Goal: Navigation & Orientation: Find specific page/section

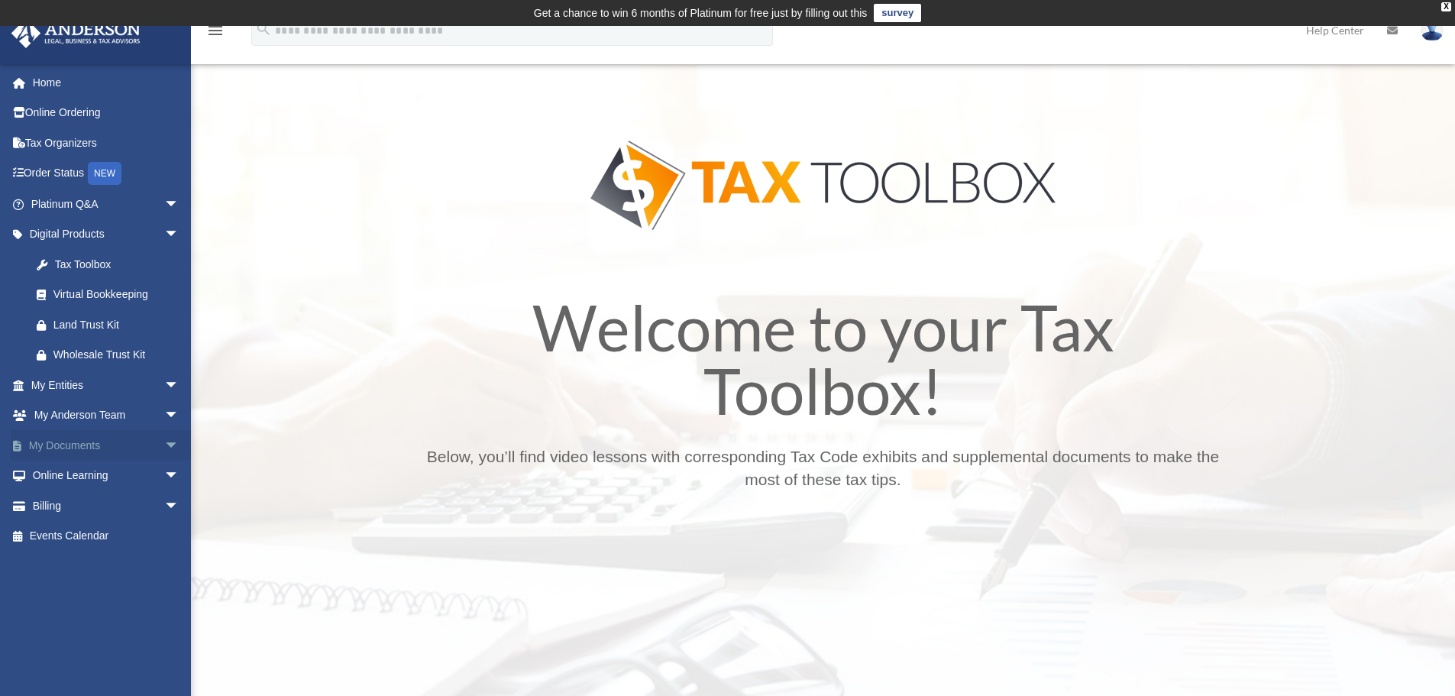
click at [99, 442] on link "My Documents arrow_drop_down" at bounding box center [107, 445] width 192 height 31
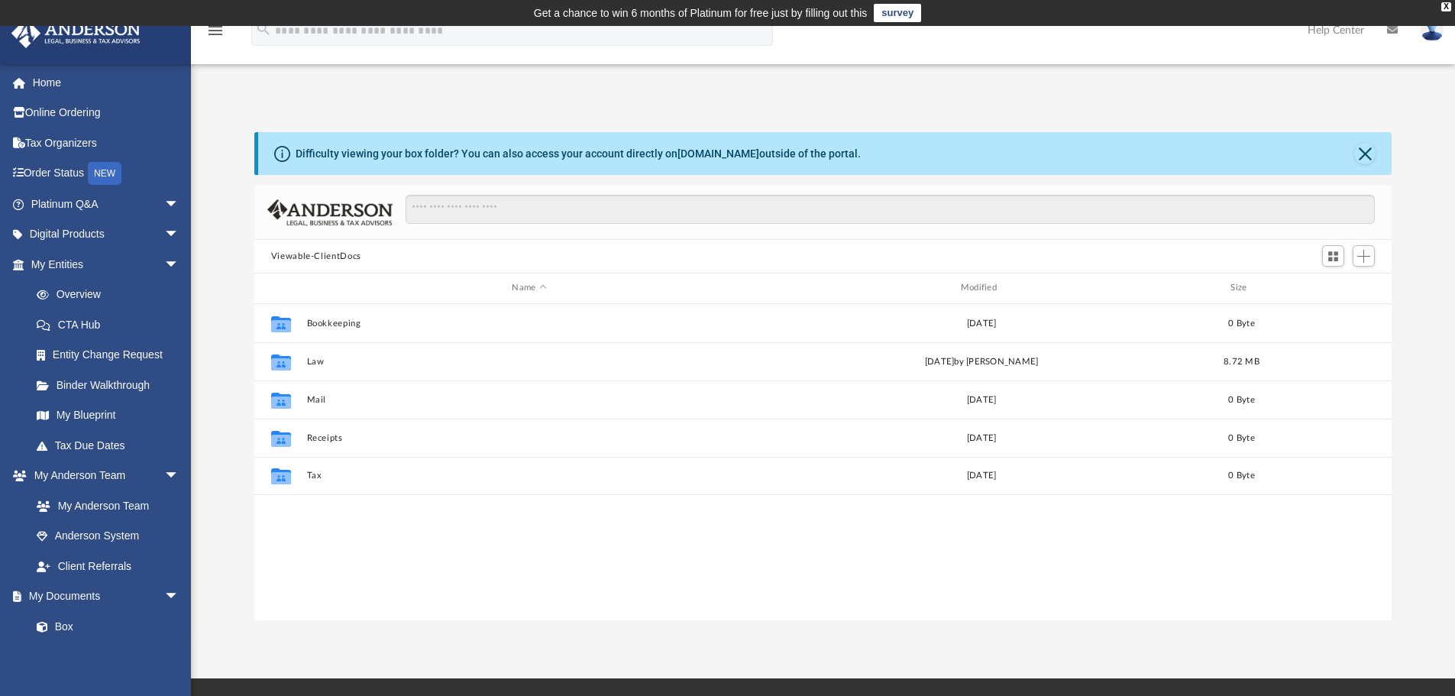
scroll to position [336, 1126]
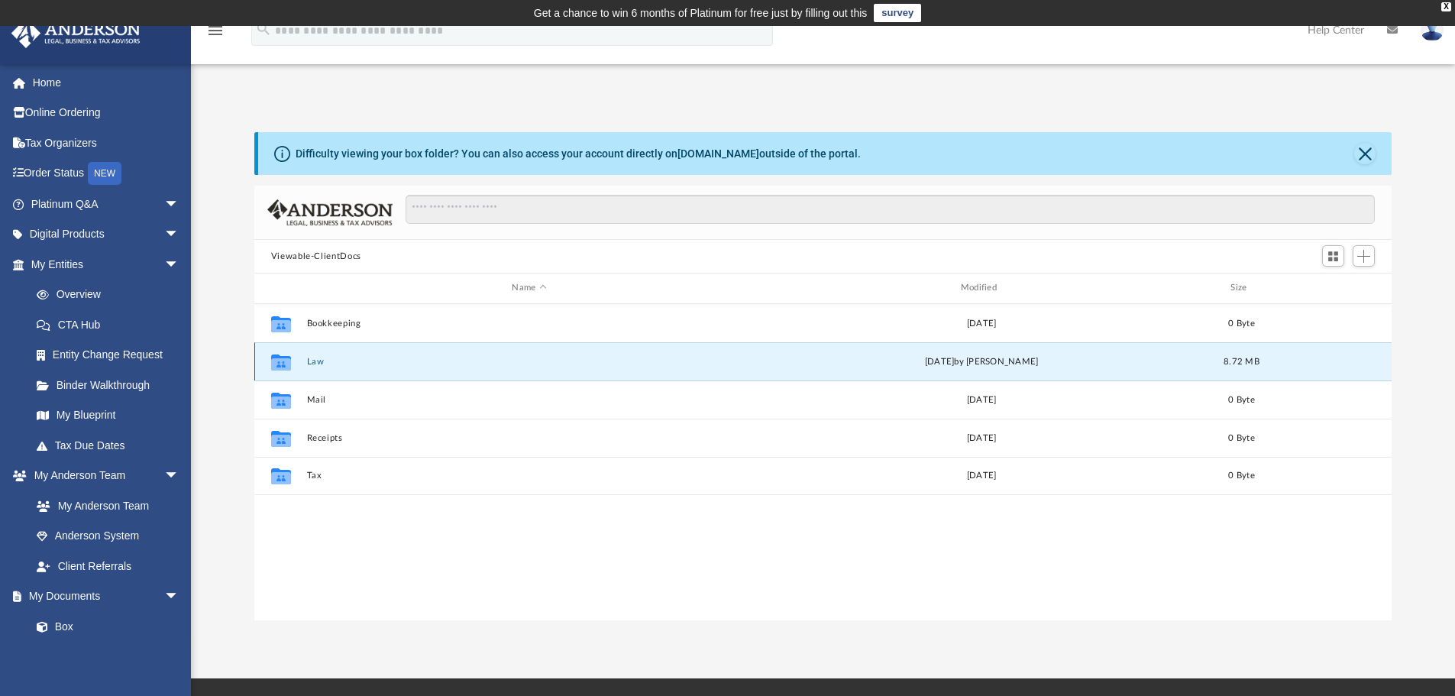
click at [516, 366] on button "Law" at bounding box center [528, 362] width 445 height 10
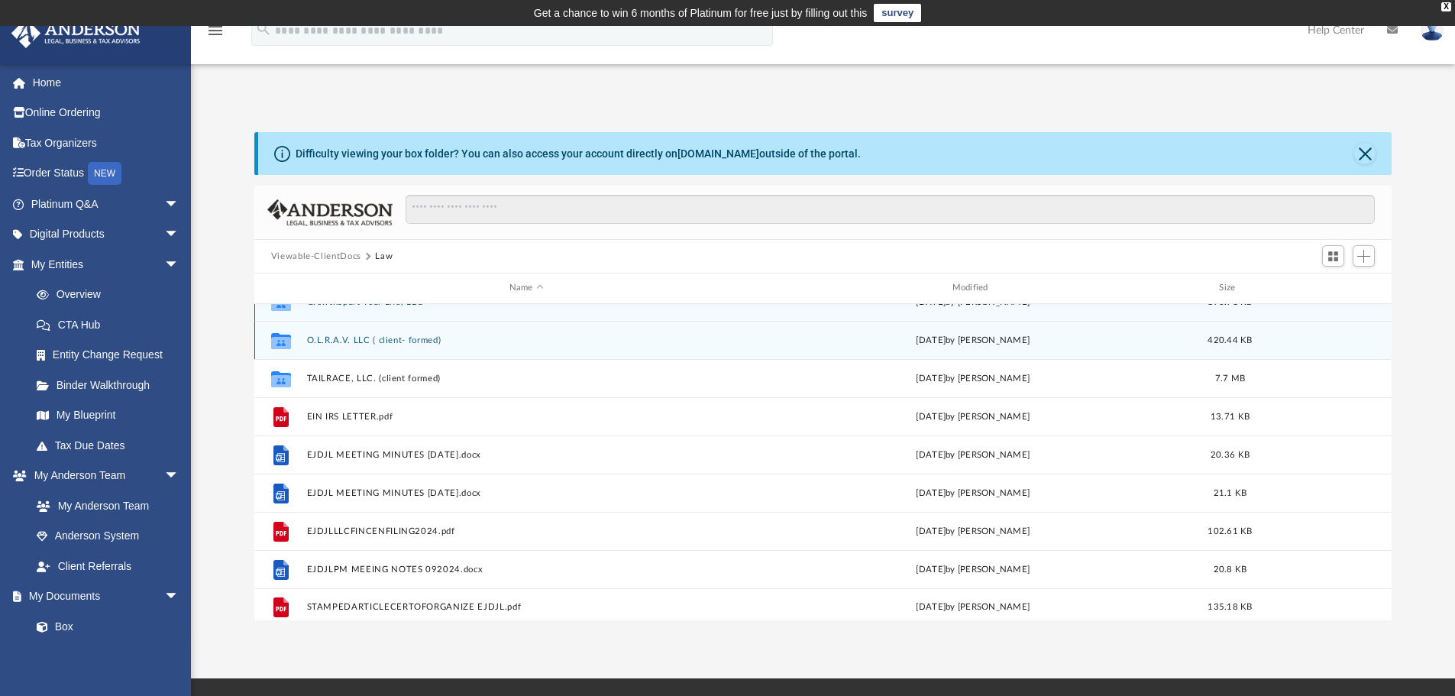
scroll to position [27, 0]
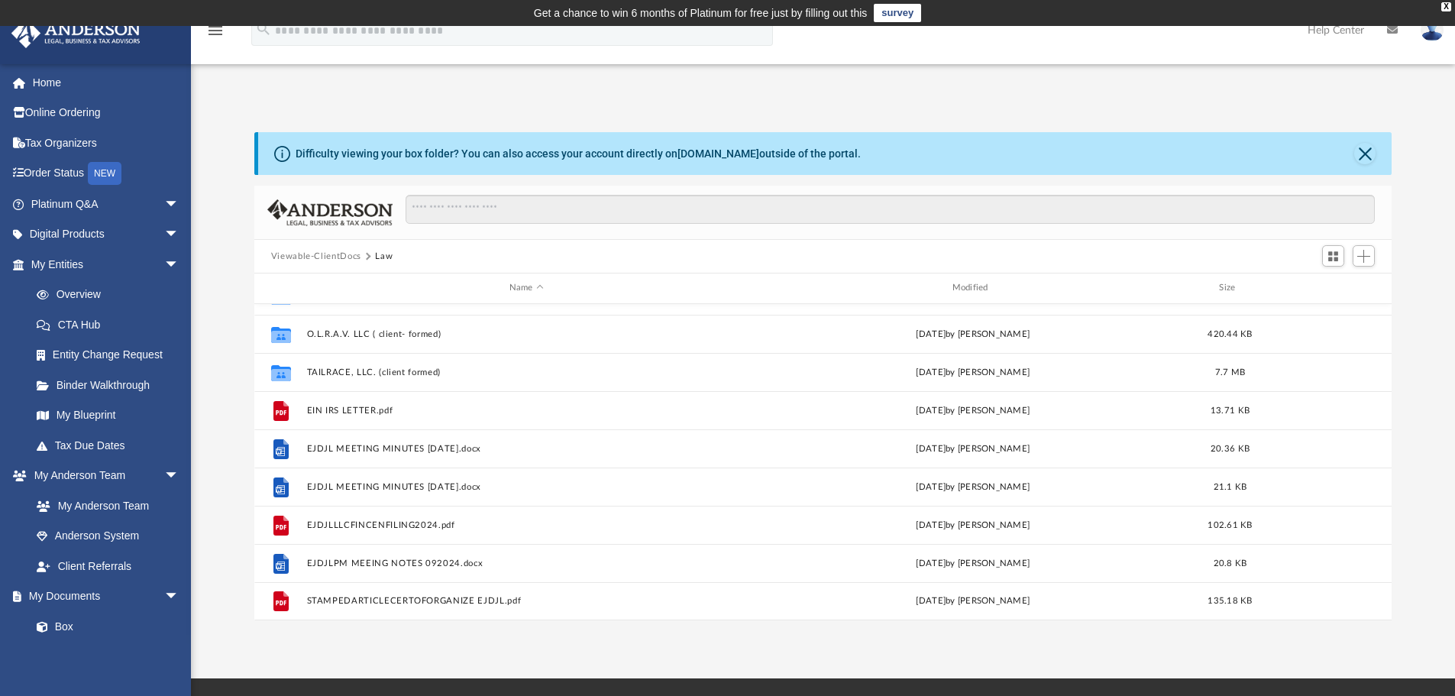
click at [320, 256] on button "Viewable-ClientDocs" at bounding box center [316, 257] width 90 height 14
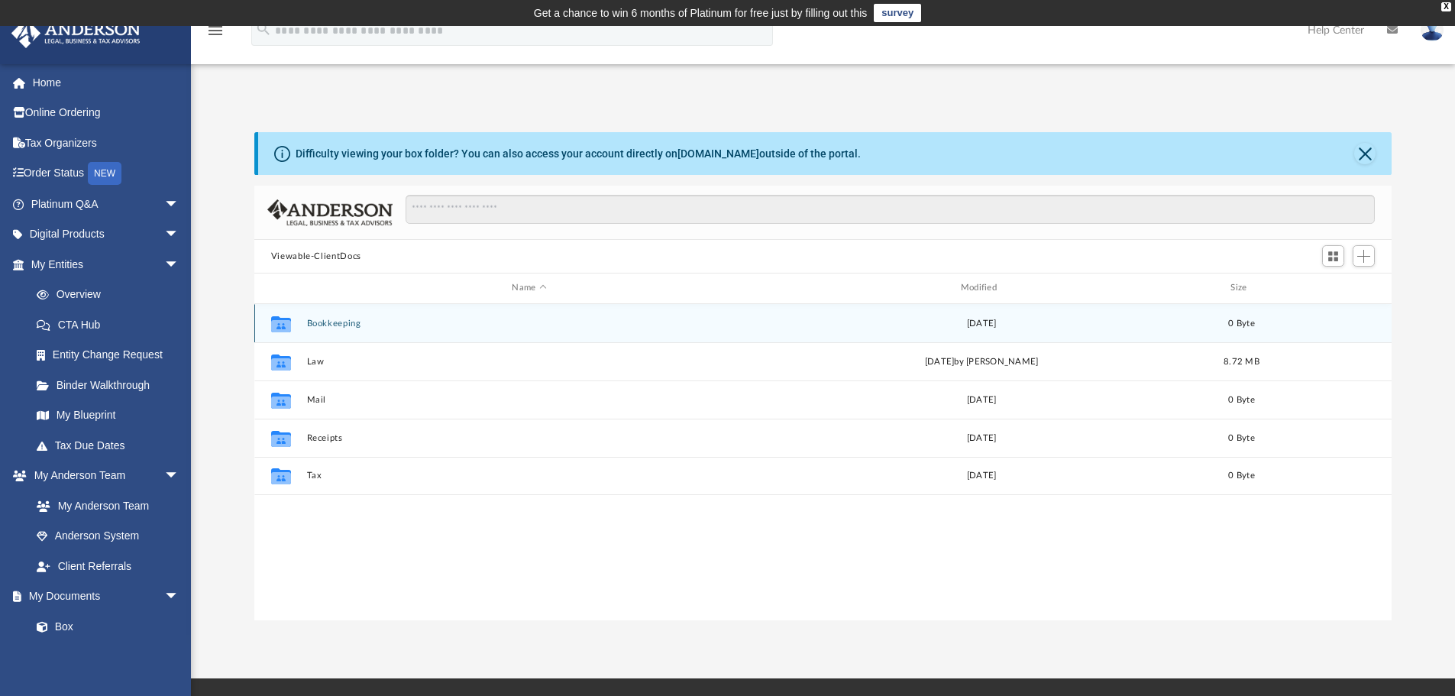
click at [341, 322] on button "Bookkeeping" at bounding box center [528, 323] width 445 height 10
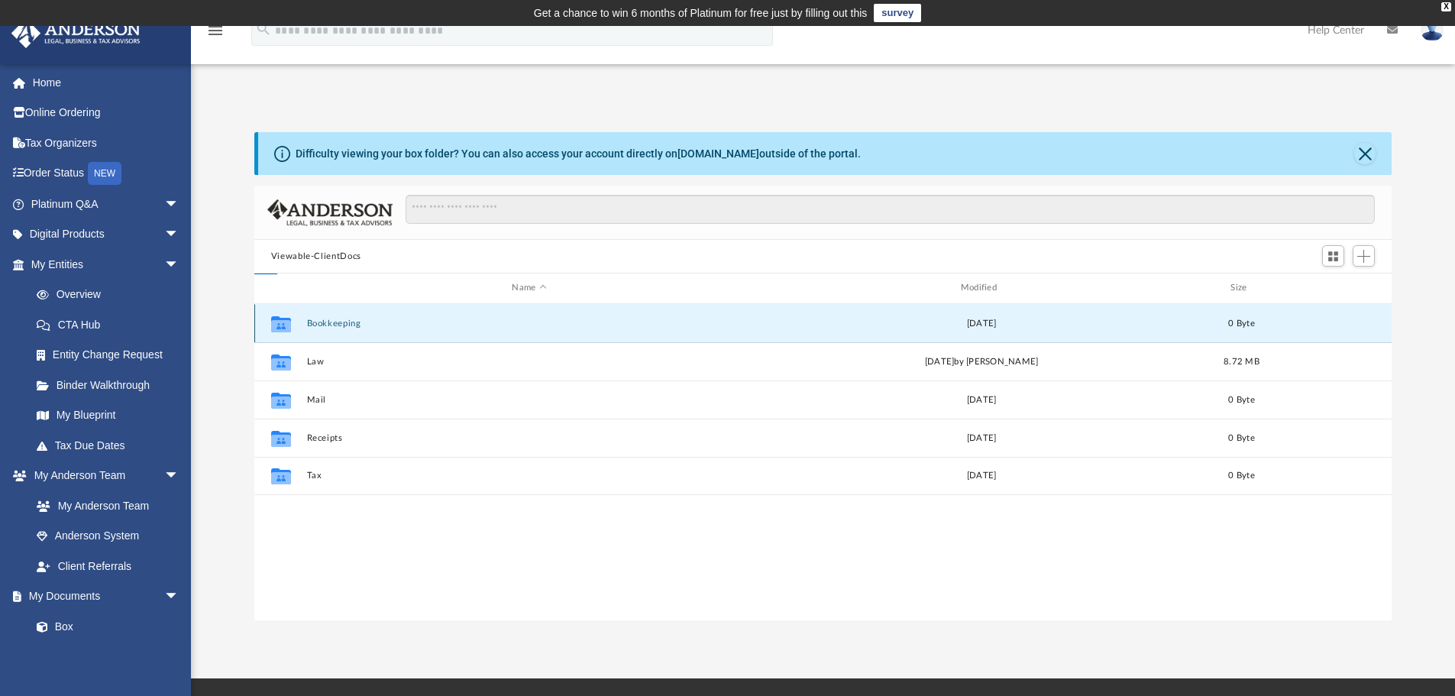
click at [341, 322] on button "Bookkeeping" at bounding box center [528, 323] width 445 height 10
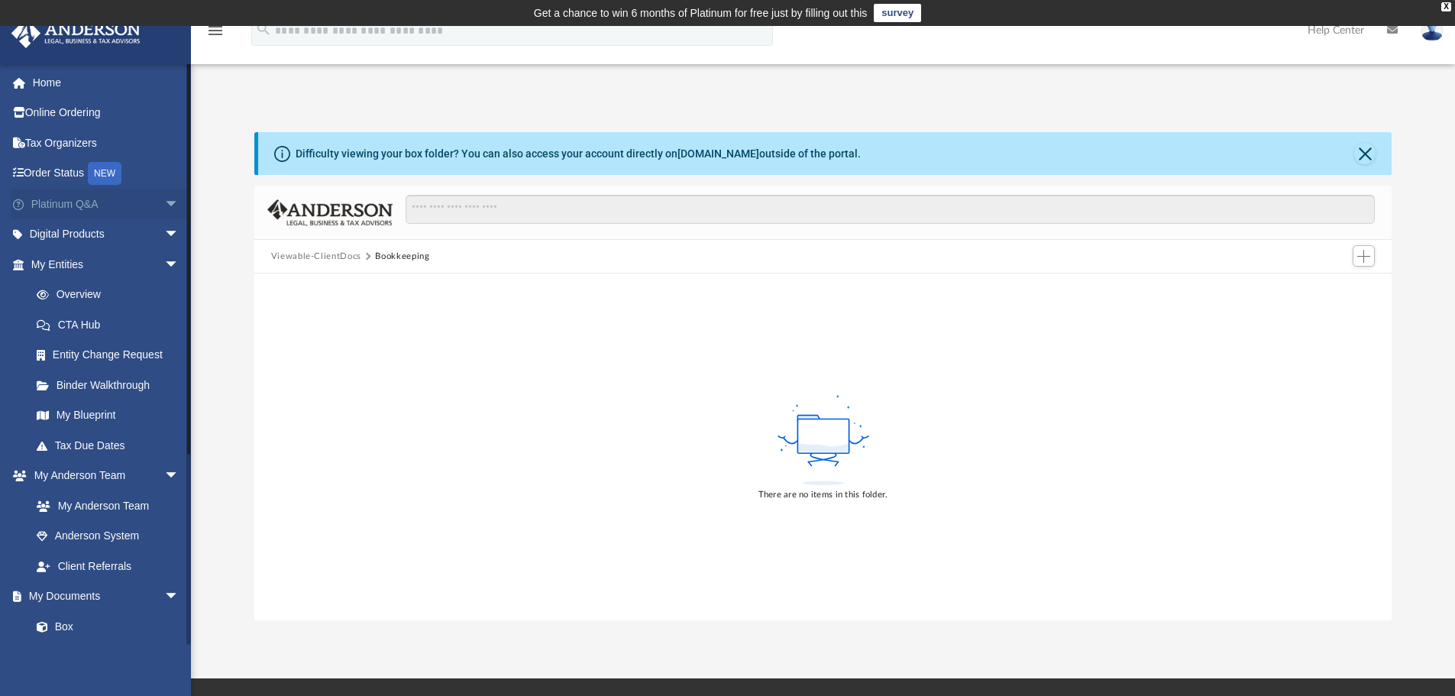
click at [63, 208] on link "Platinum Q&A arrow_drop_down" at bounding box center [107, 204] width 192 height 31
click at [88, 234] on link "Digital Products arrow_drop_down" at bounding box center [107, 234] width 192 height 31
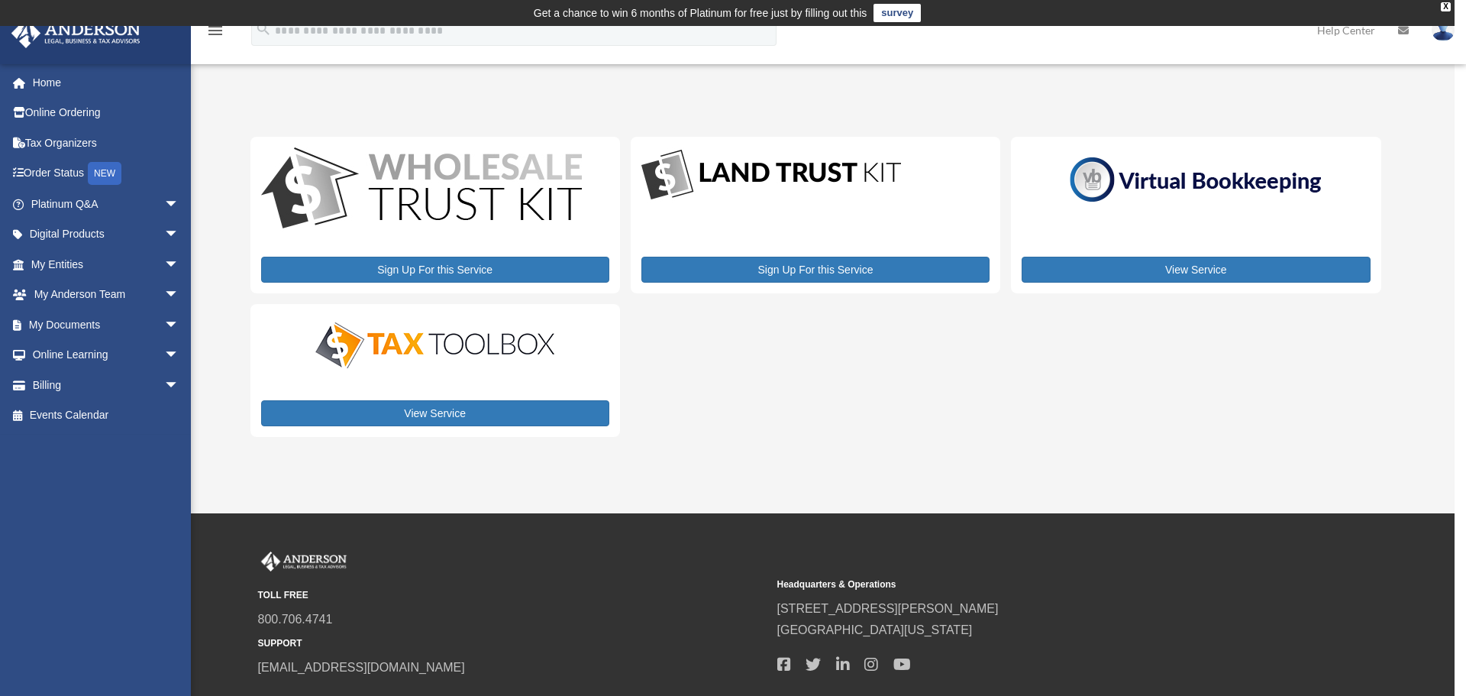
click at [164, 234] on span "arrow_drop_down" at bounding box center [179, 234] width 31 height 31
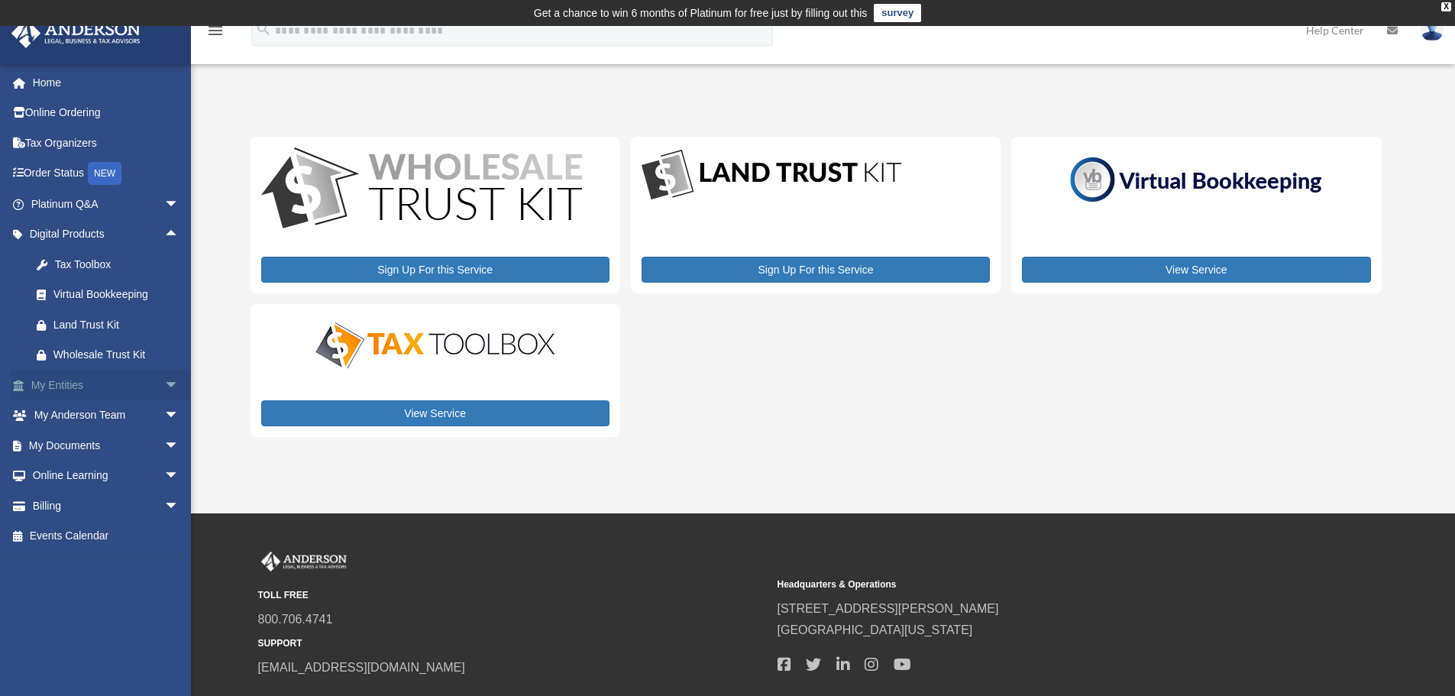
click at [164, 380] on span "arrow_drop_down" at bounding box center [179, 385] width 31 height 31
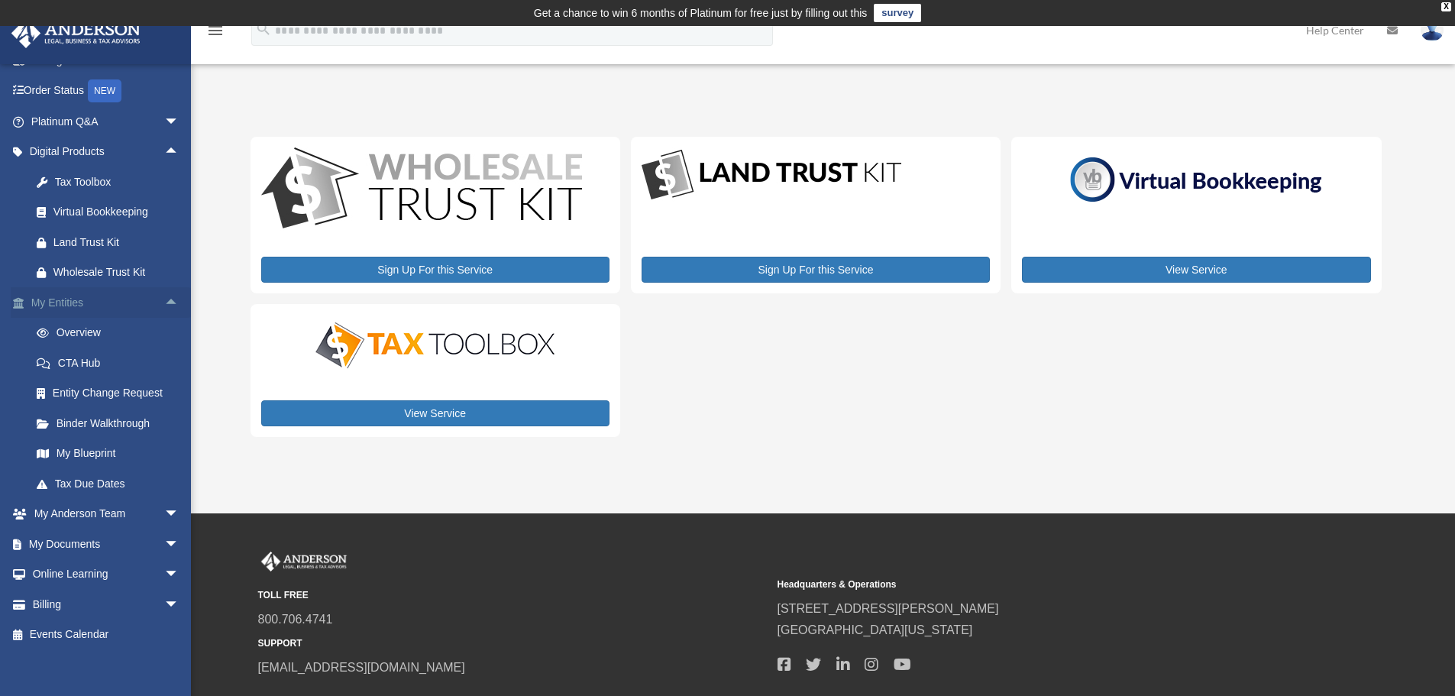
scroll to position [91, 0]
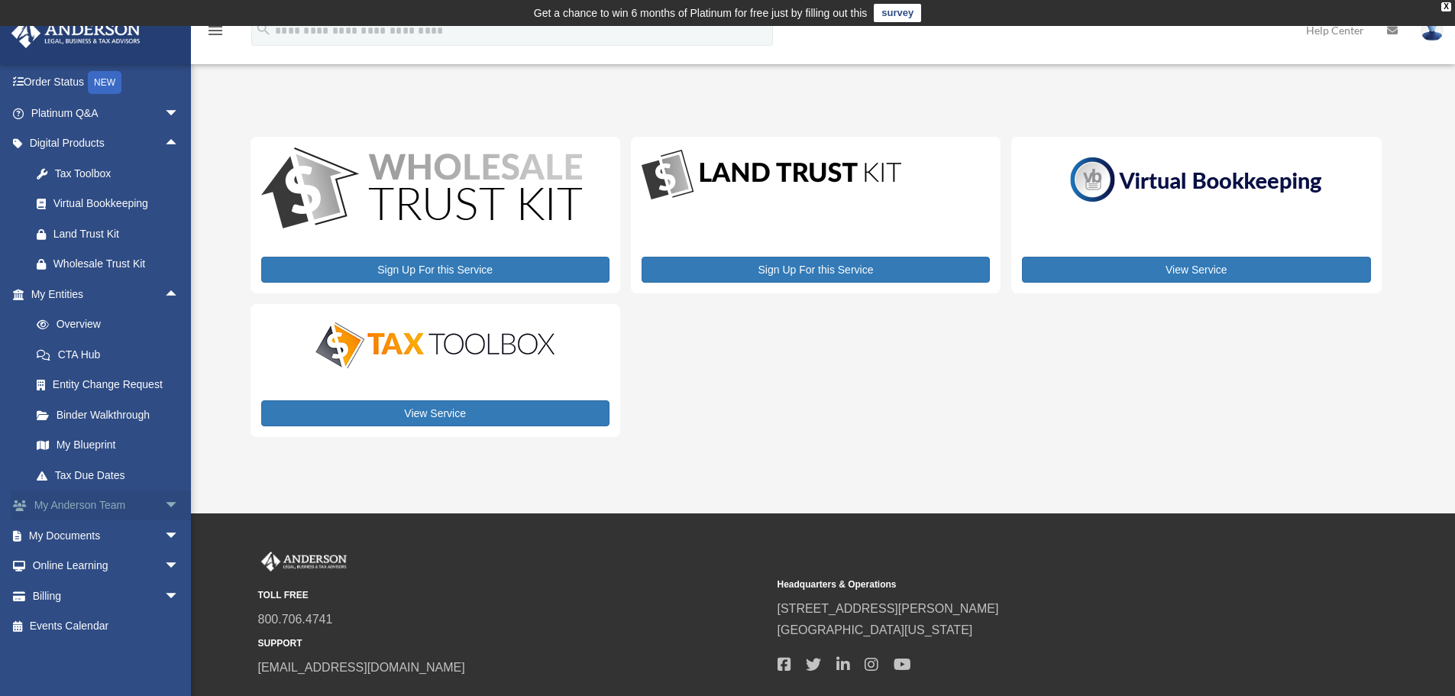
click at [164, 506] on span "arrow_drop_down" at bounding box center [179, 505] width 31 height 31
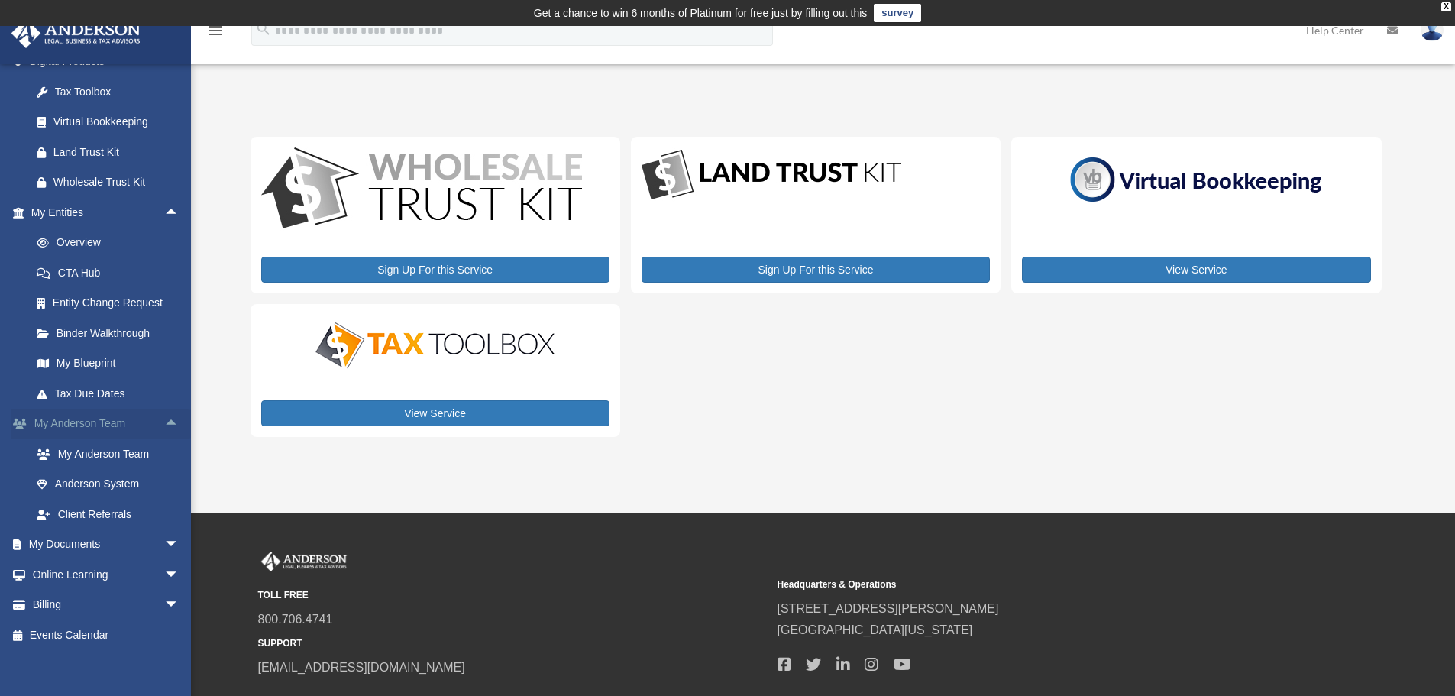
scroll to position [182, 0]
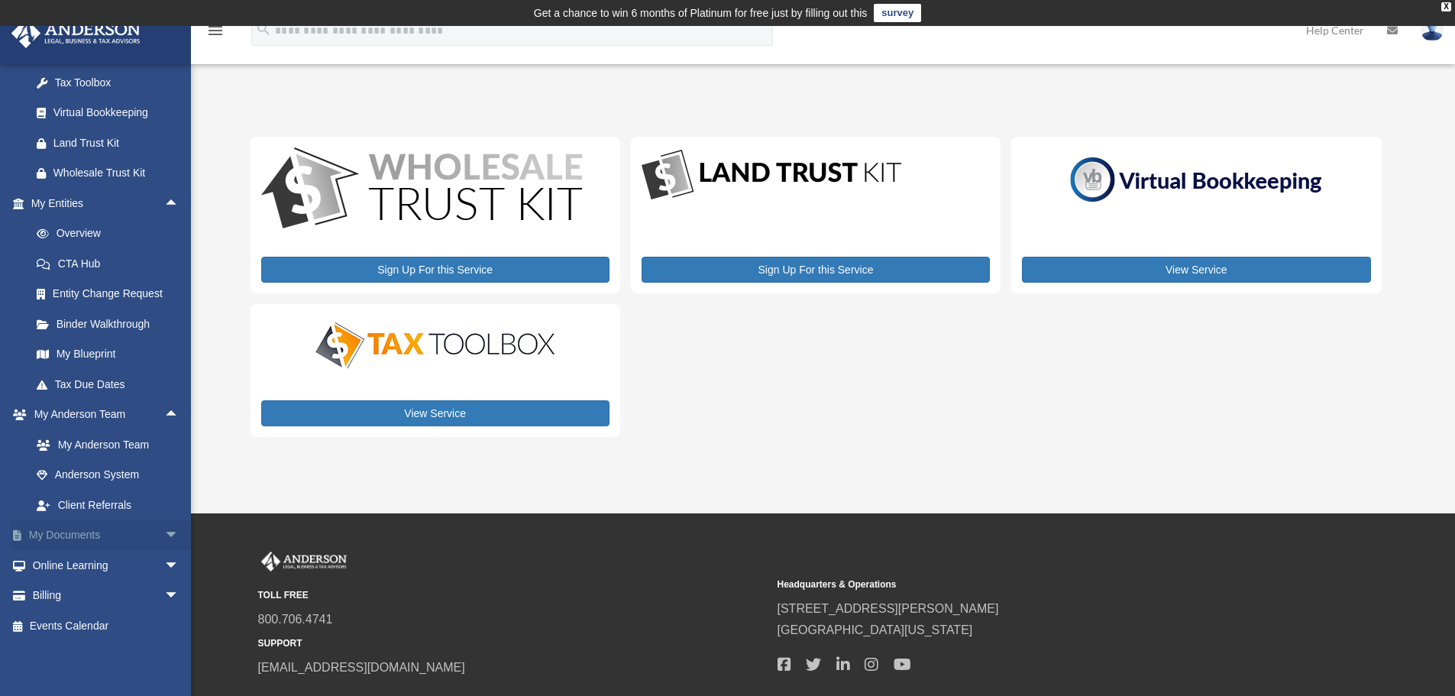
click at [164, 528] on span "arrow_drop_down" at bounding box center [179, 535] width 31 height 31
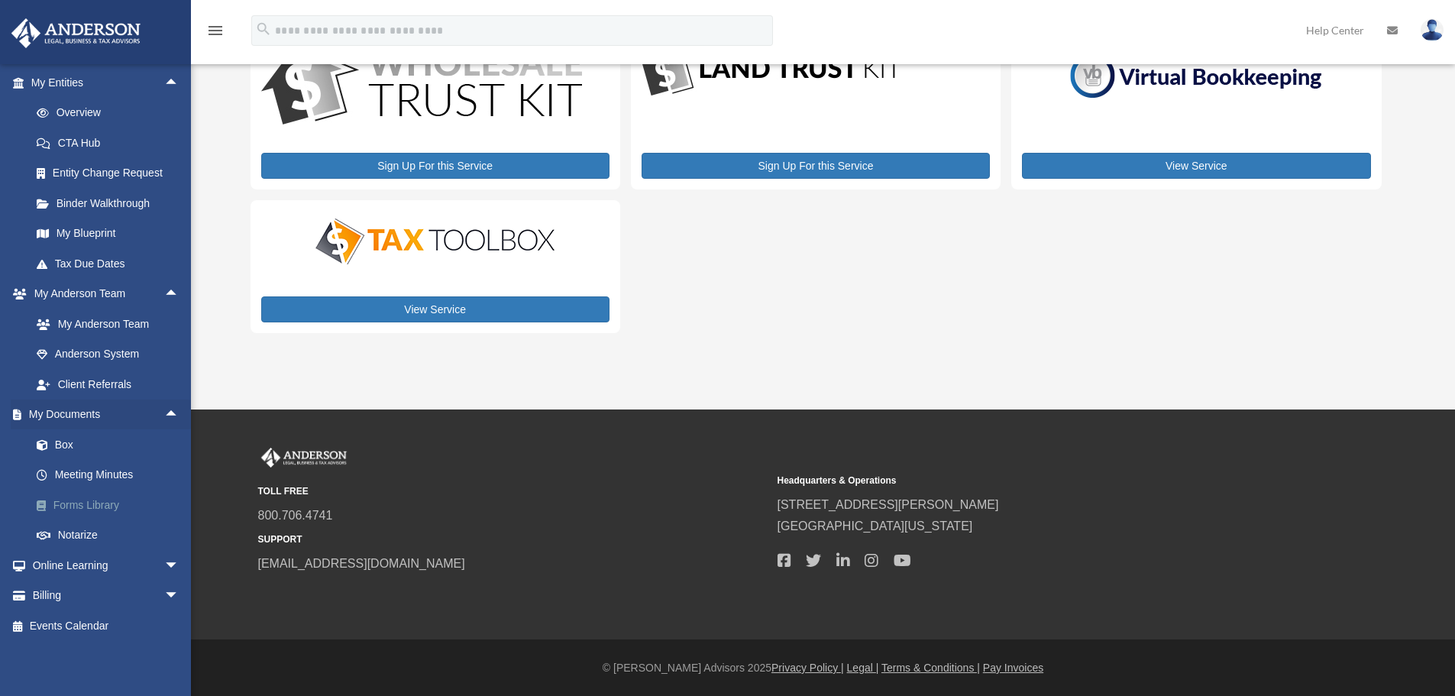
click at [108, 502] on link "Forms Library" at bounding box center [111, 505] width 181 height 31
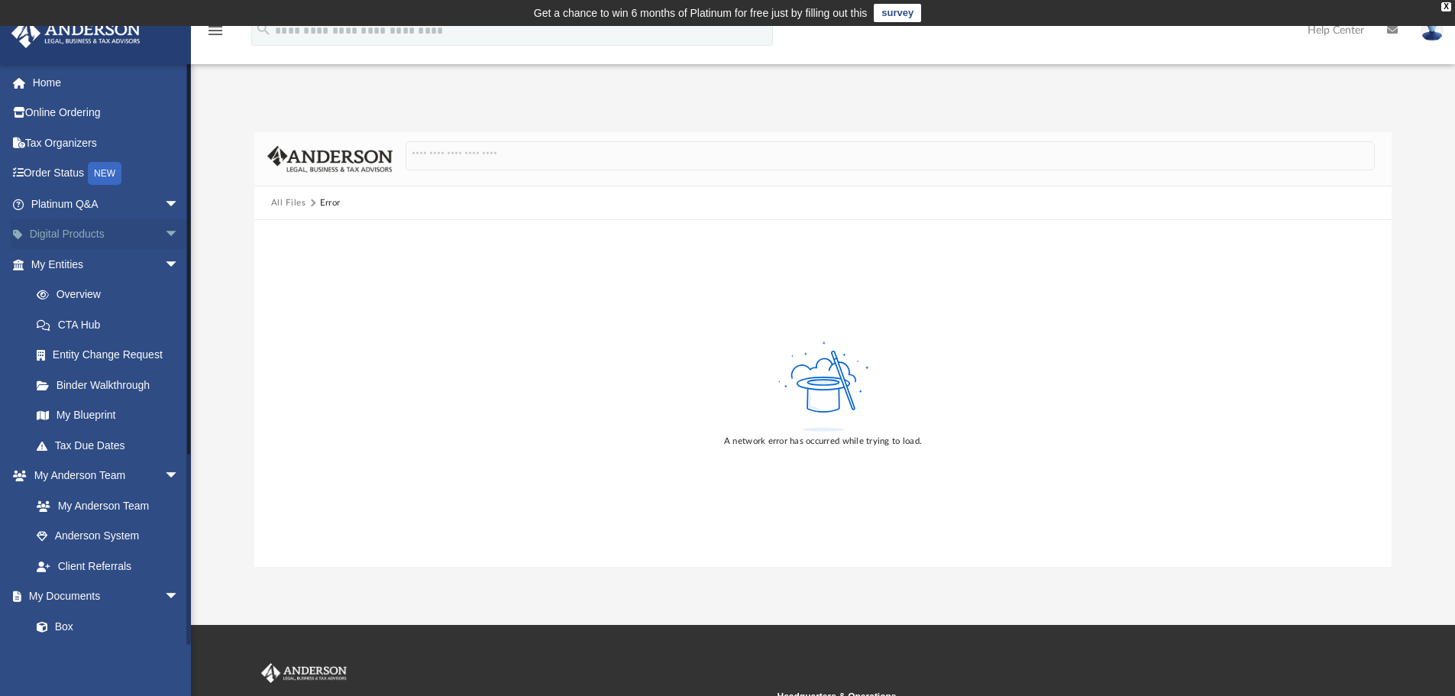
click at [98, 234] on link "Digital Products arrow_drop_down" at bounding box center [107, 234] width 192 height 31
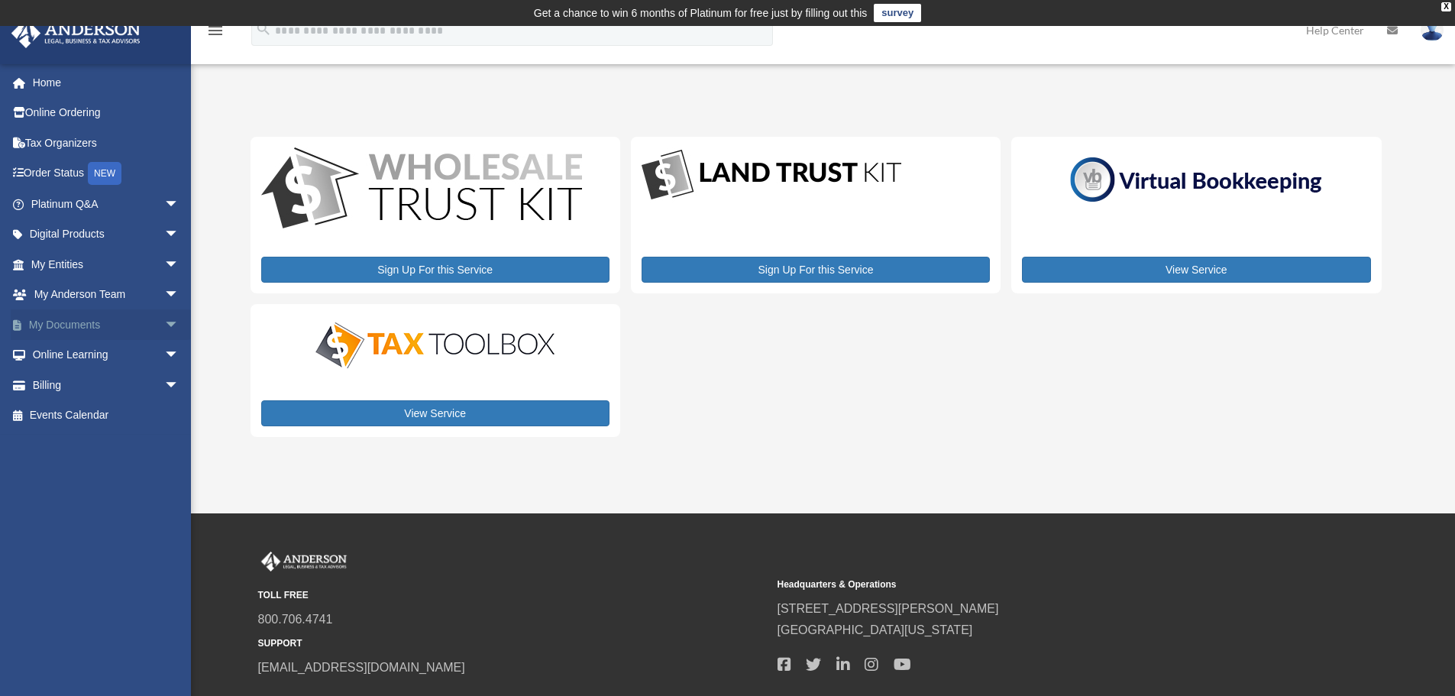
click at [164, 325] on span "arrow_drop_down" at bounding box center [179, 324] width 31 height 31
click at [101, 417] on link "Forms Library" at bounding box center [111, 415] width 181 height 31
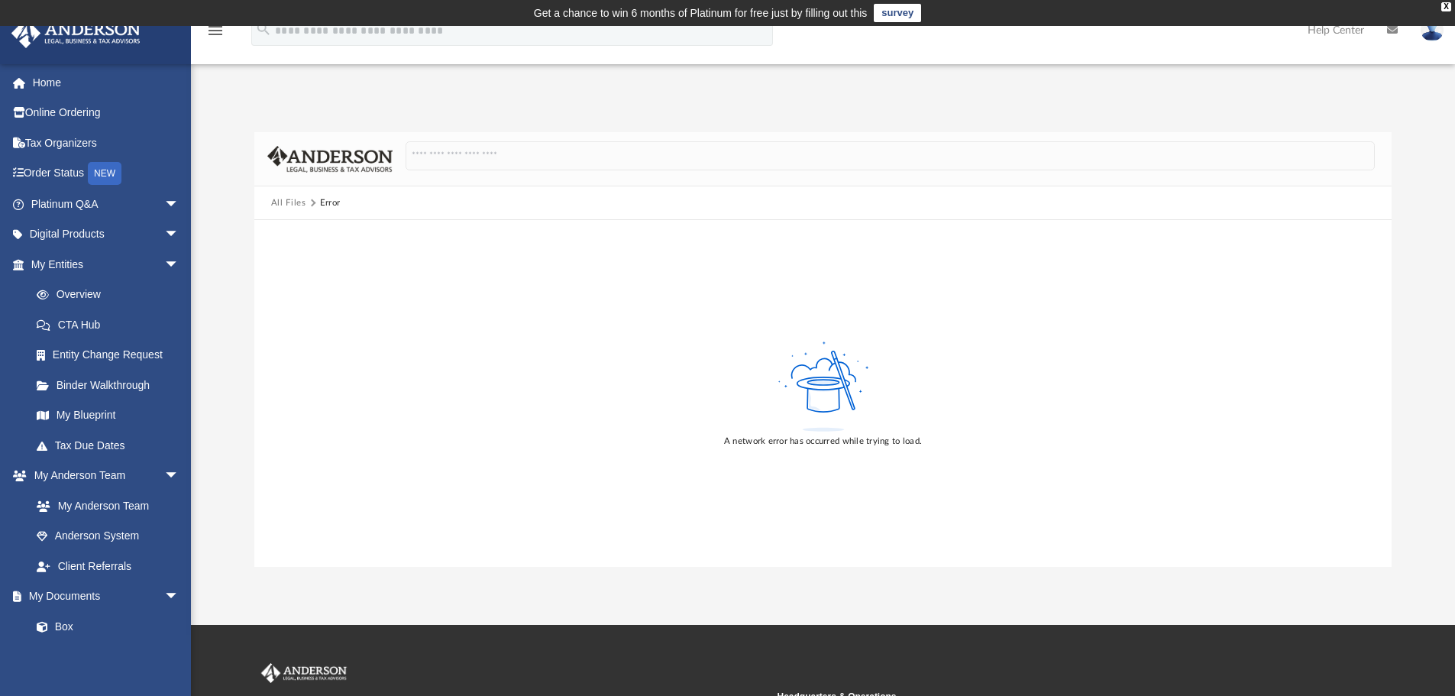
click at [286, 198] on button "All Files" at bounding box center [288, 203] width 35 height 14
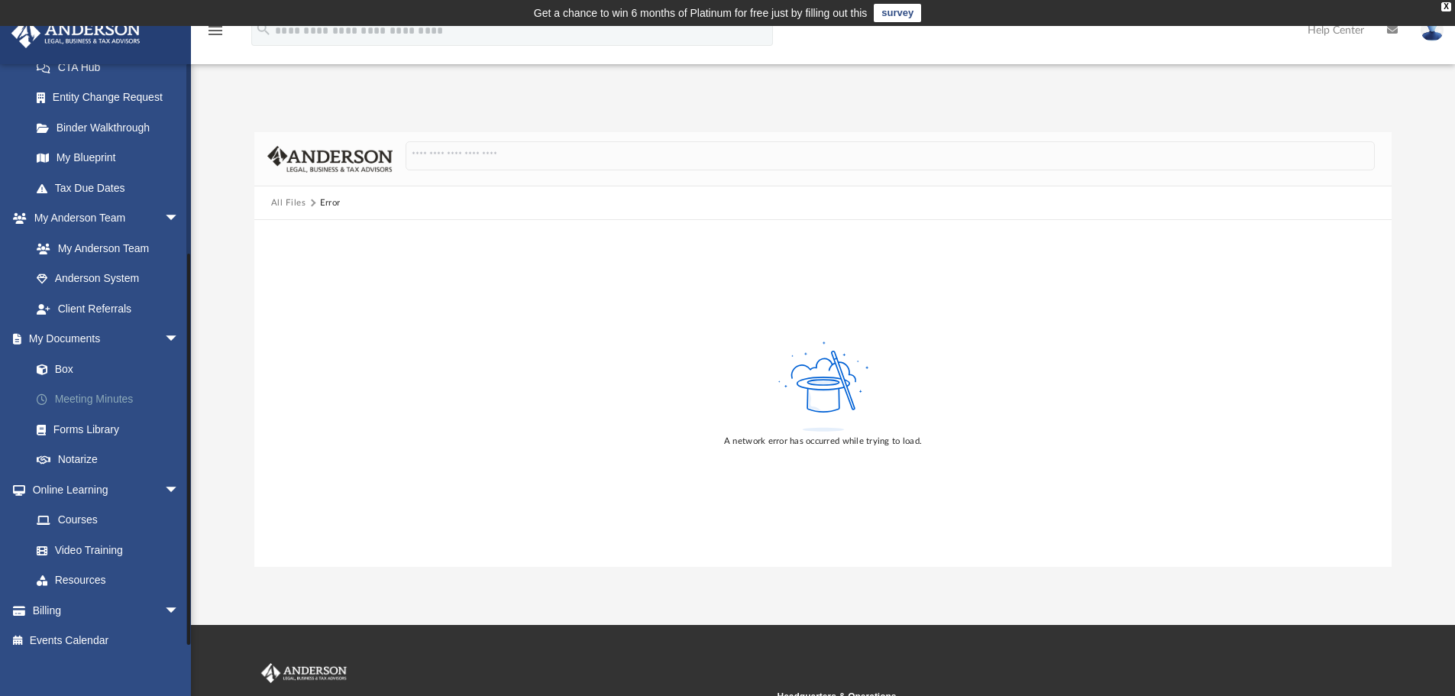
scroll to position [272, 0]
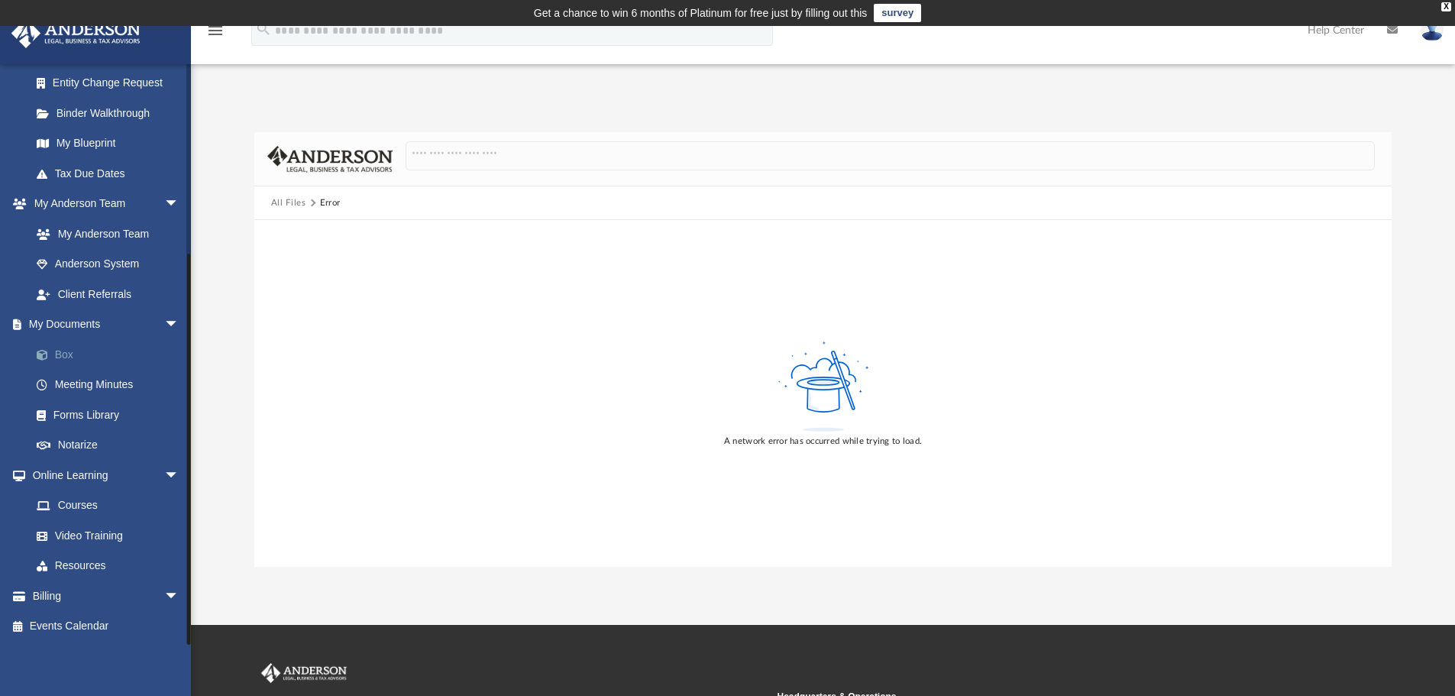
click at [69, 354] on link "Box" at bounding box center [111, 354] width 181 height 31
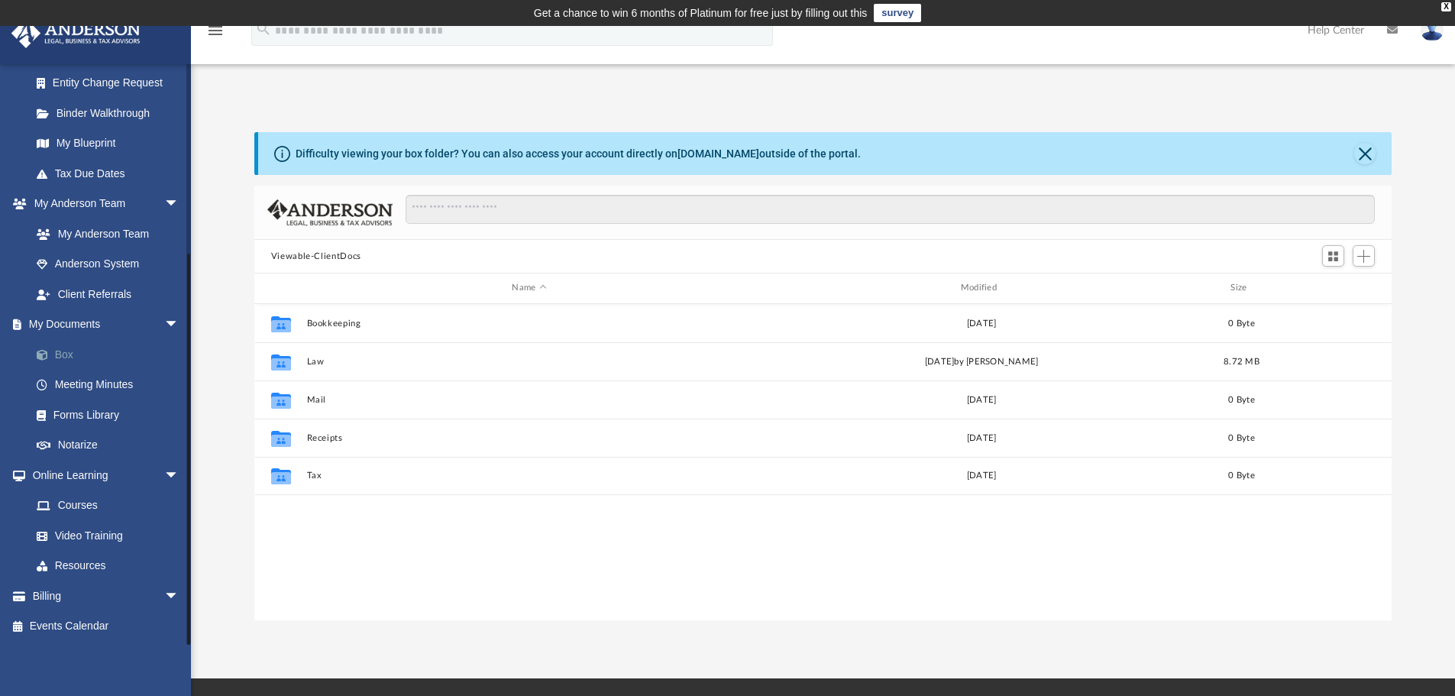
scroll to position [336, 1126]
click at [79, 386] on link "Meeting Minutes" at bounding box center [111, 385] width 181 height 31
click at [78, 383] on link "Meeting Minutes" at bounding box center [111, 385] width 181 height 31
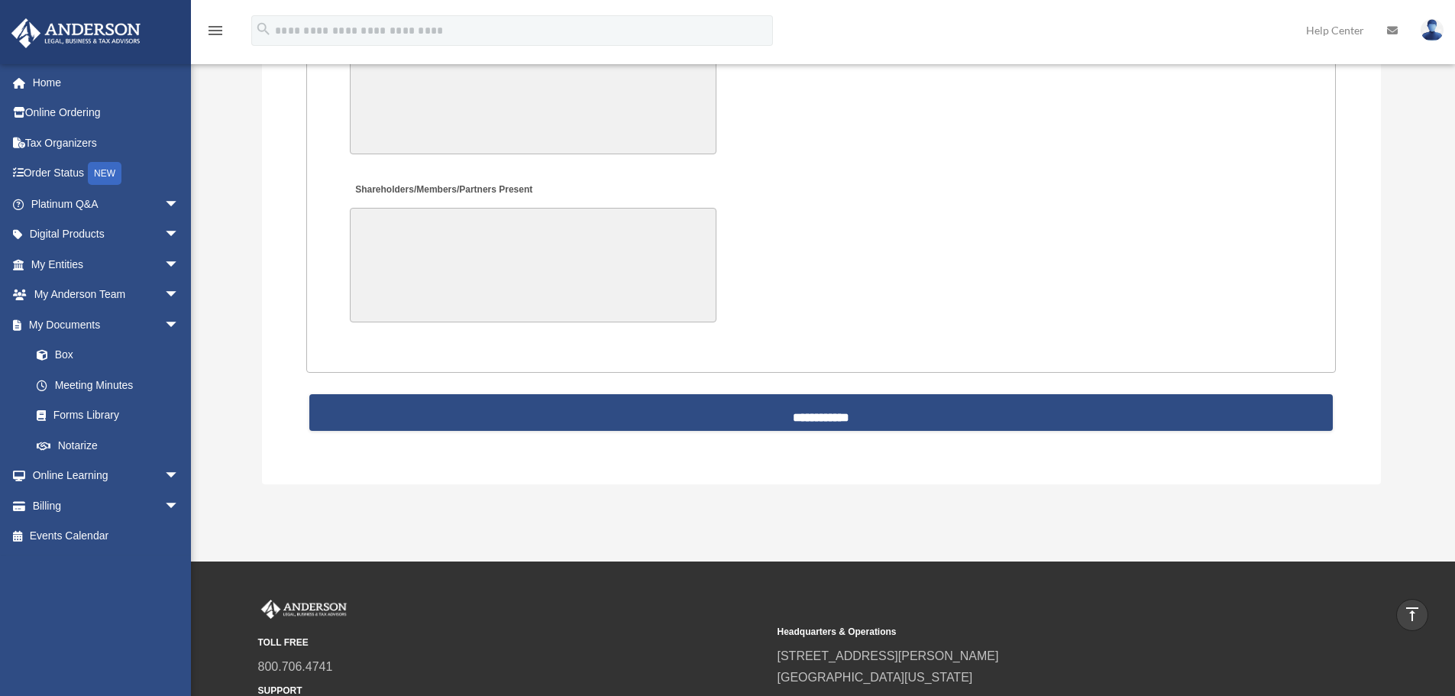
scroll to position [3407, 0]
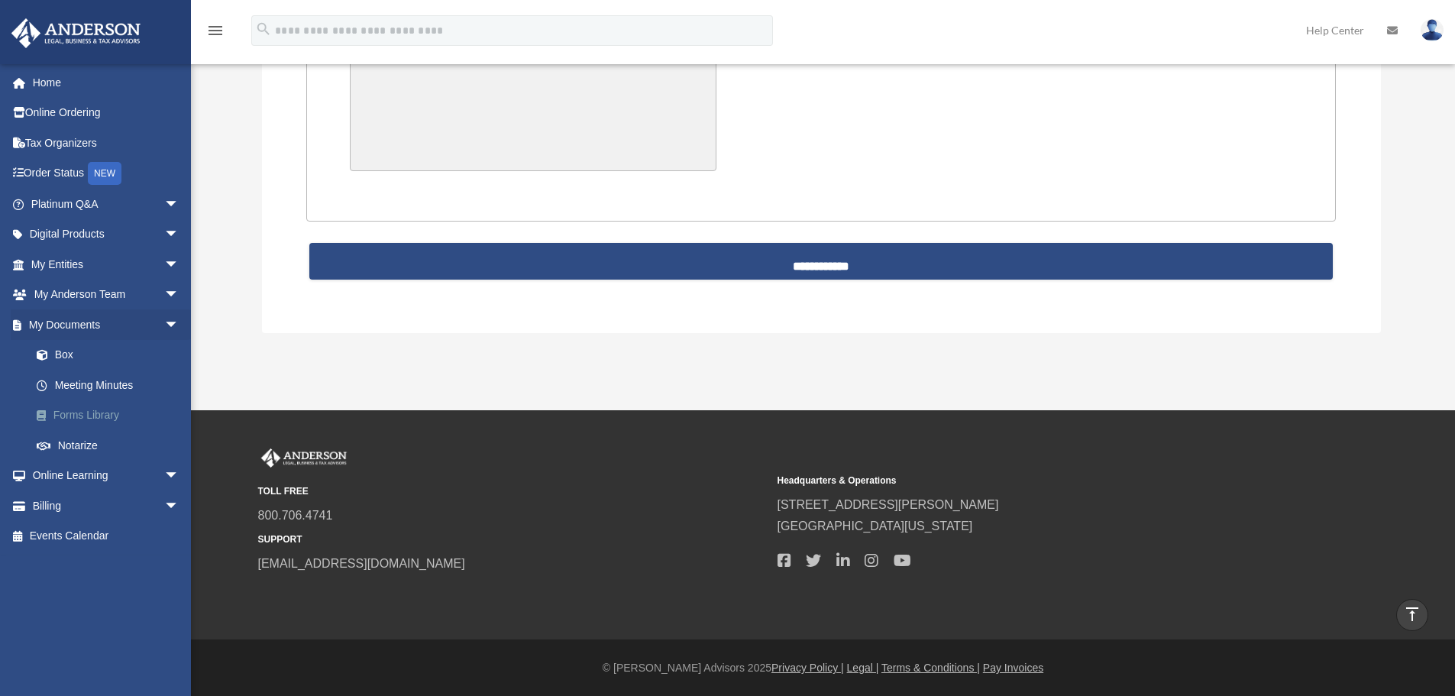
click at [76, 410] on link "Forms Library" at bounding box center [111, 415] width 181 height 31
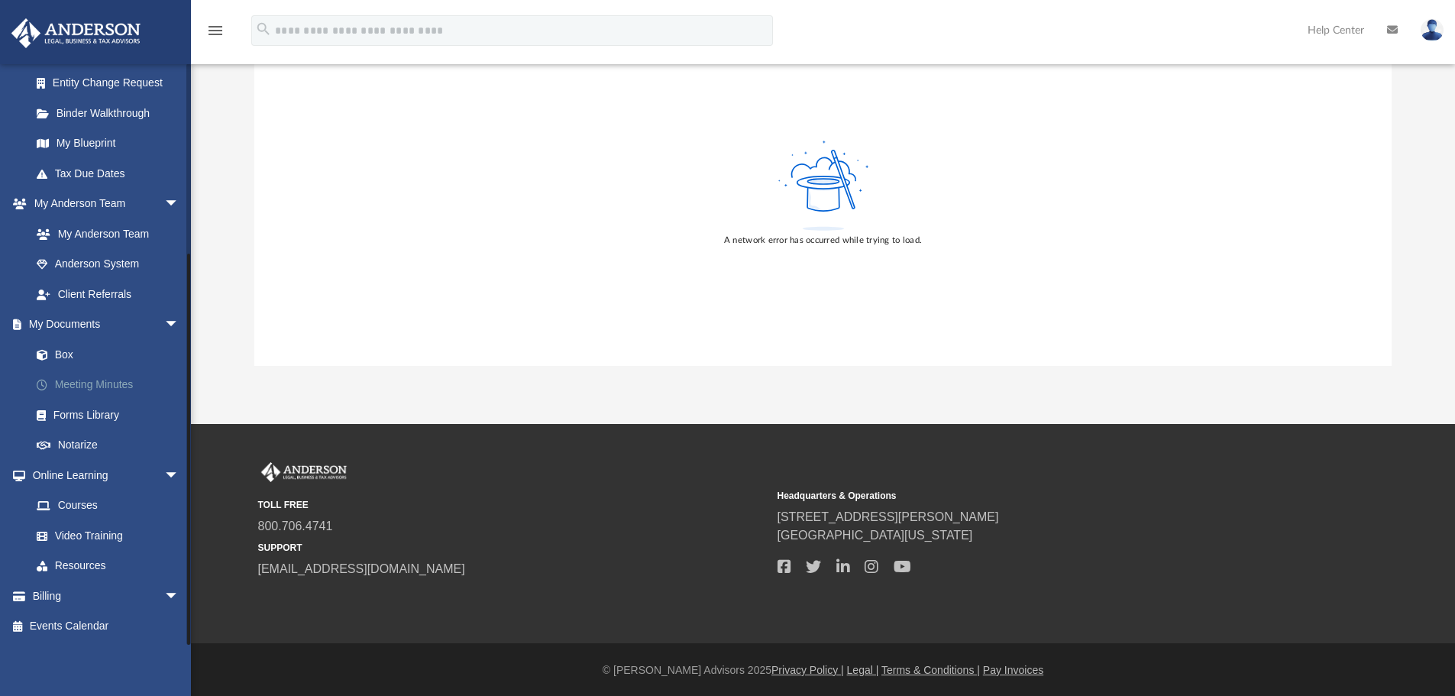
scroll to position [202, 0]
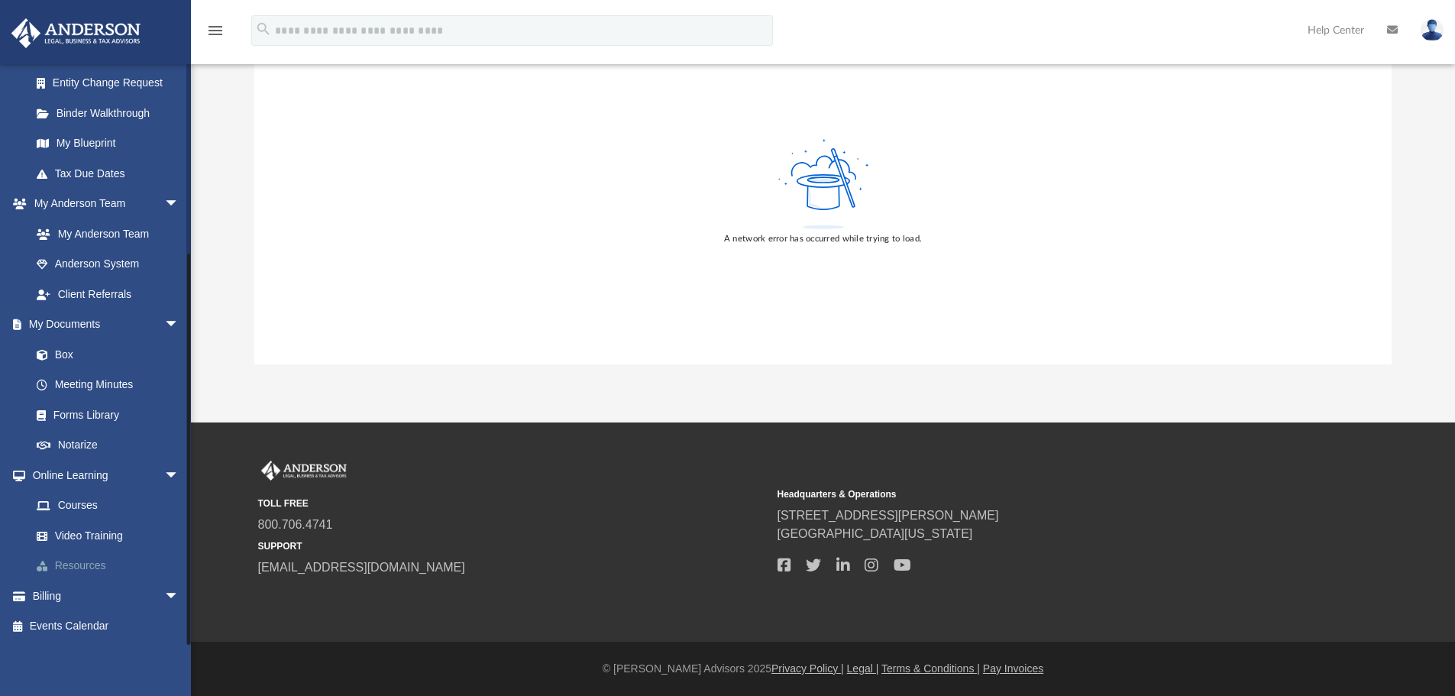
click at [92, 564] on link "Resources" at bounding box center [111, 566] width 181 height 31
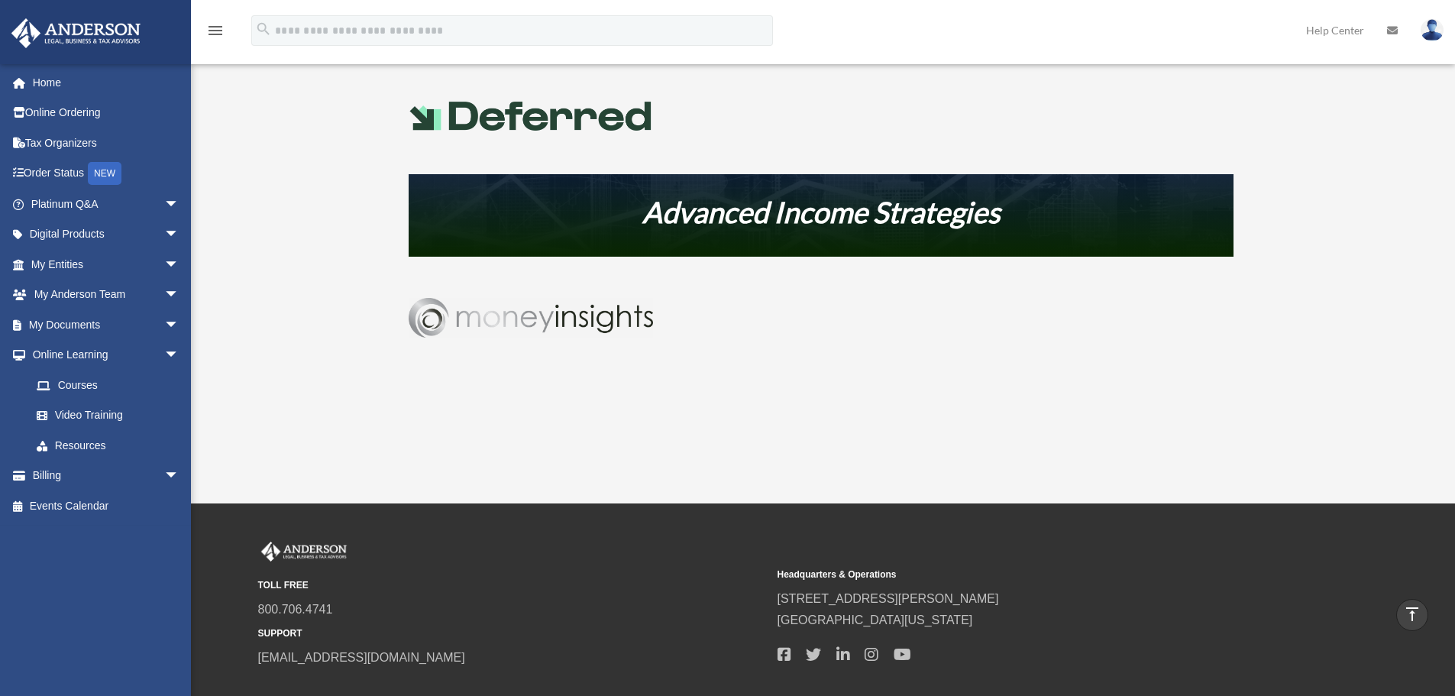
scroll to position [956, 0]
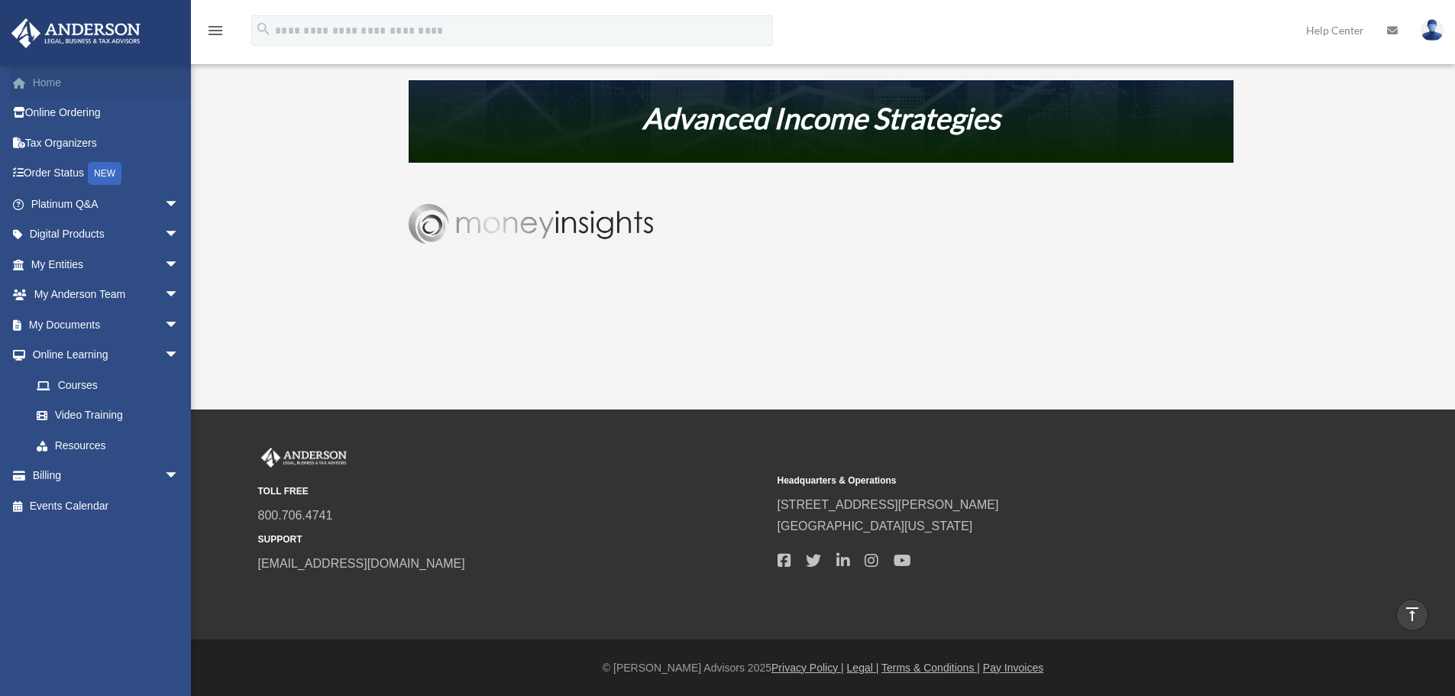
click at [47, 81] on link "Home" at bounding box center [107, 82] width 192 height 31
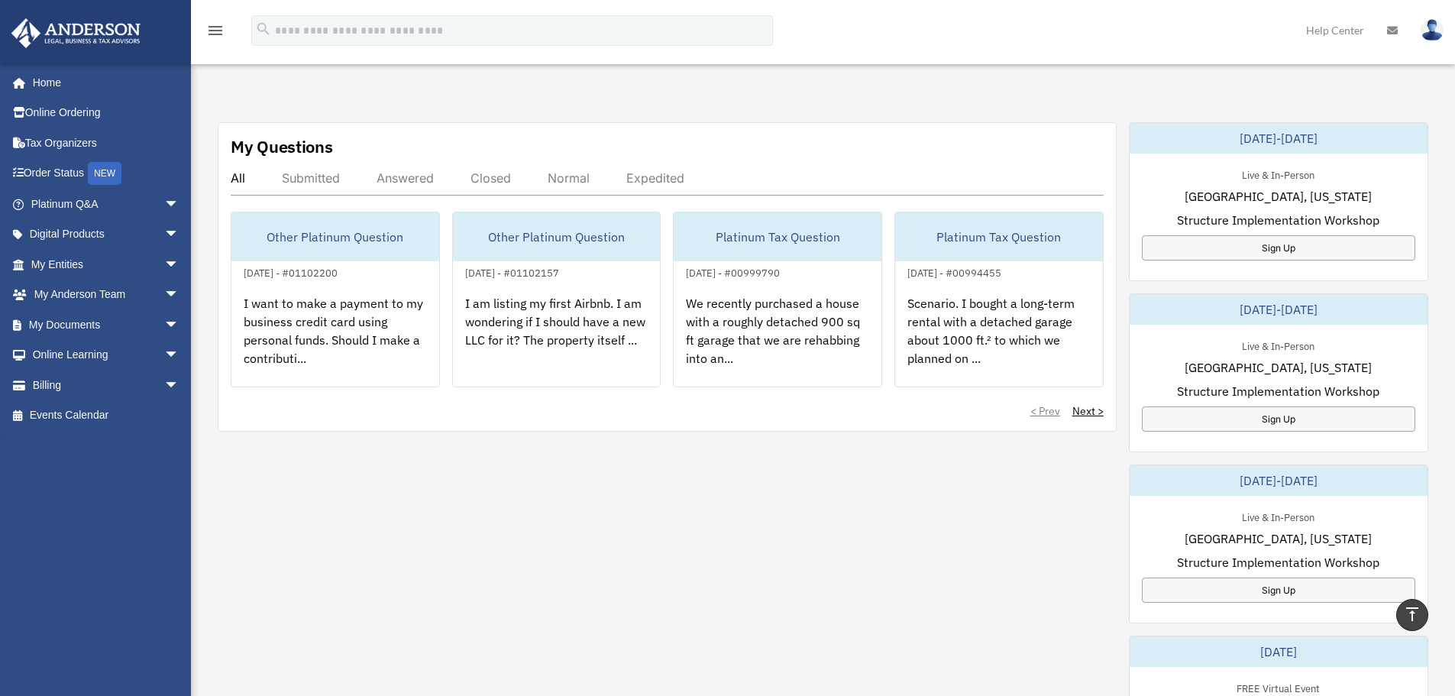
scroll to position [458, 0]
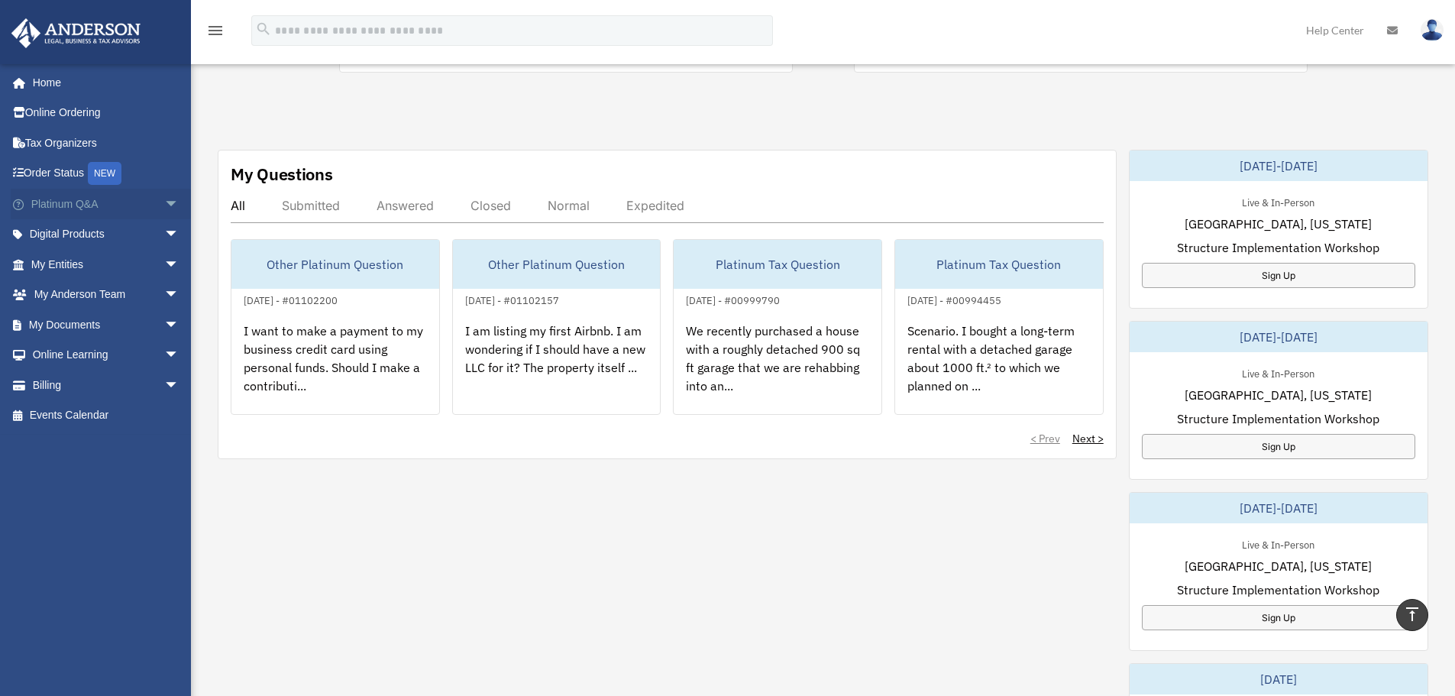
click at [76, 197] on link "Platinum Q&A arrow_drop_down" at bounding box center [107, 204] width 192 height 31
click at [64, 268] on link "My Entities arrow_drop_down" at bounding box center [107, 264] width 192 height 31
click at [77, 296] on link "My Anderson Team arrow_drop_down" at bounding box center [107, 295] width 192 height 31
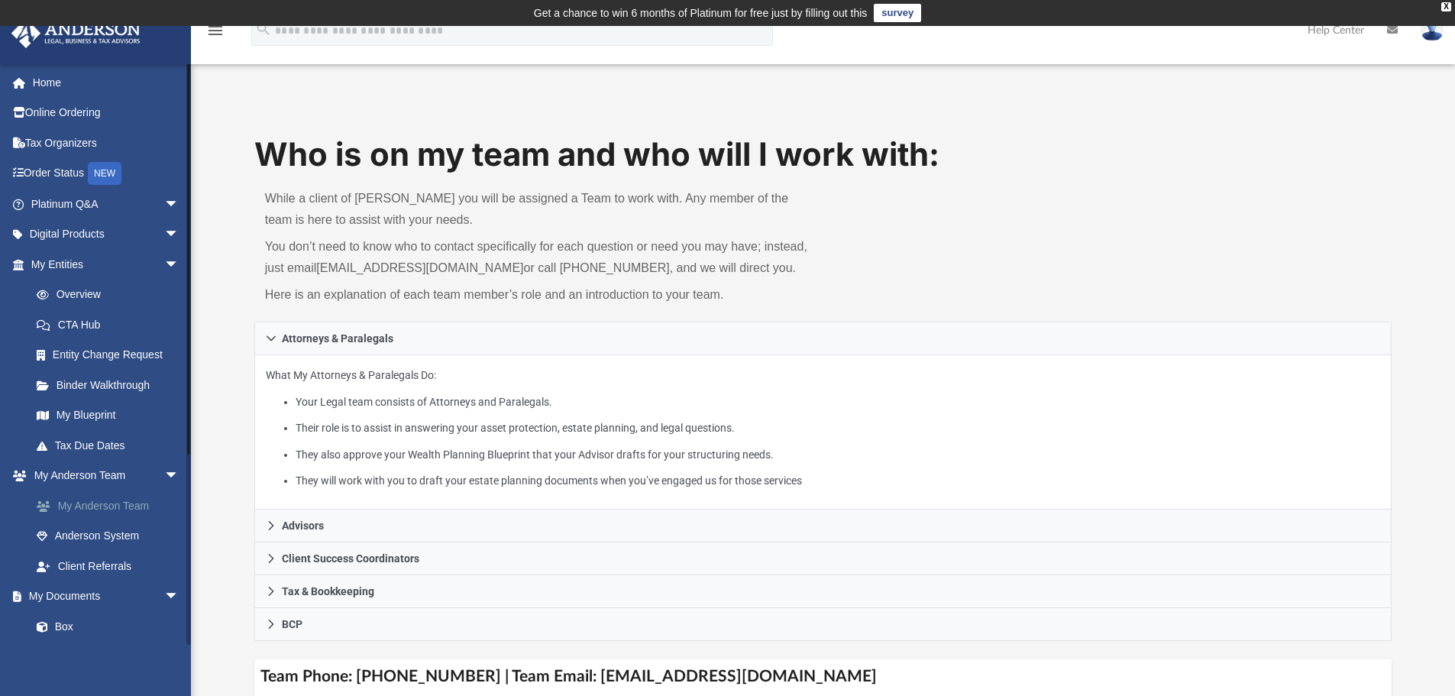
click at [89, 503] on link "My Anderson Team" at bounding box center [111, 505] width 181 height 31
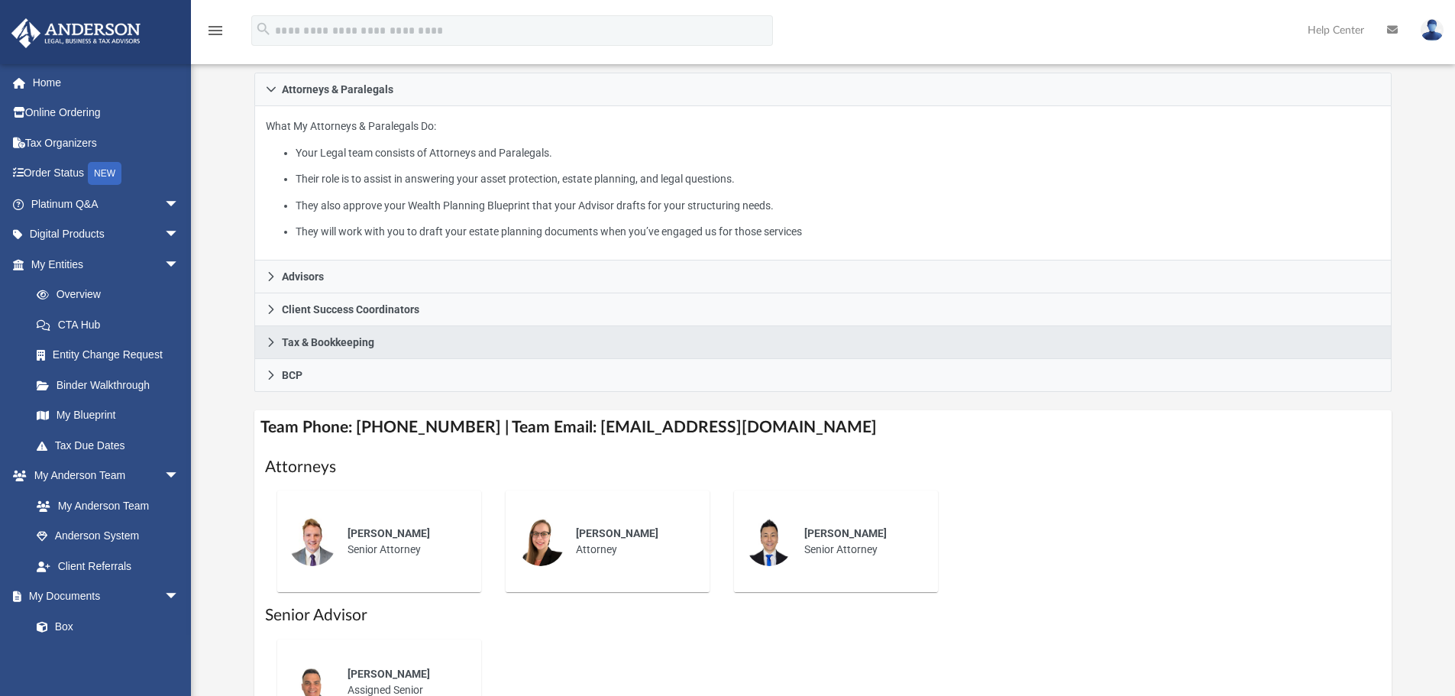
scroll to position [305, 0]
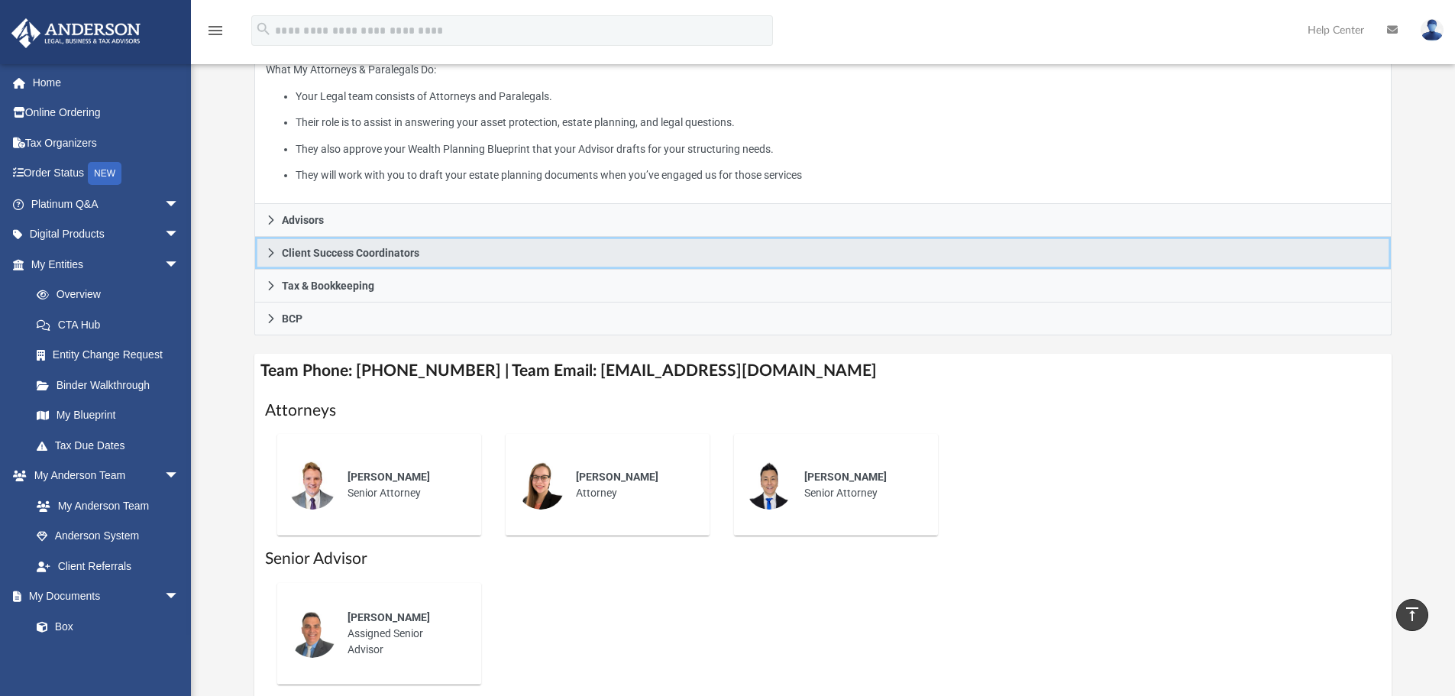
click at [308, 254] on span "Client Success Coordinators" at bounding box center [350, 252] width 137 height 11
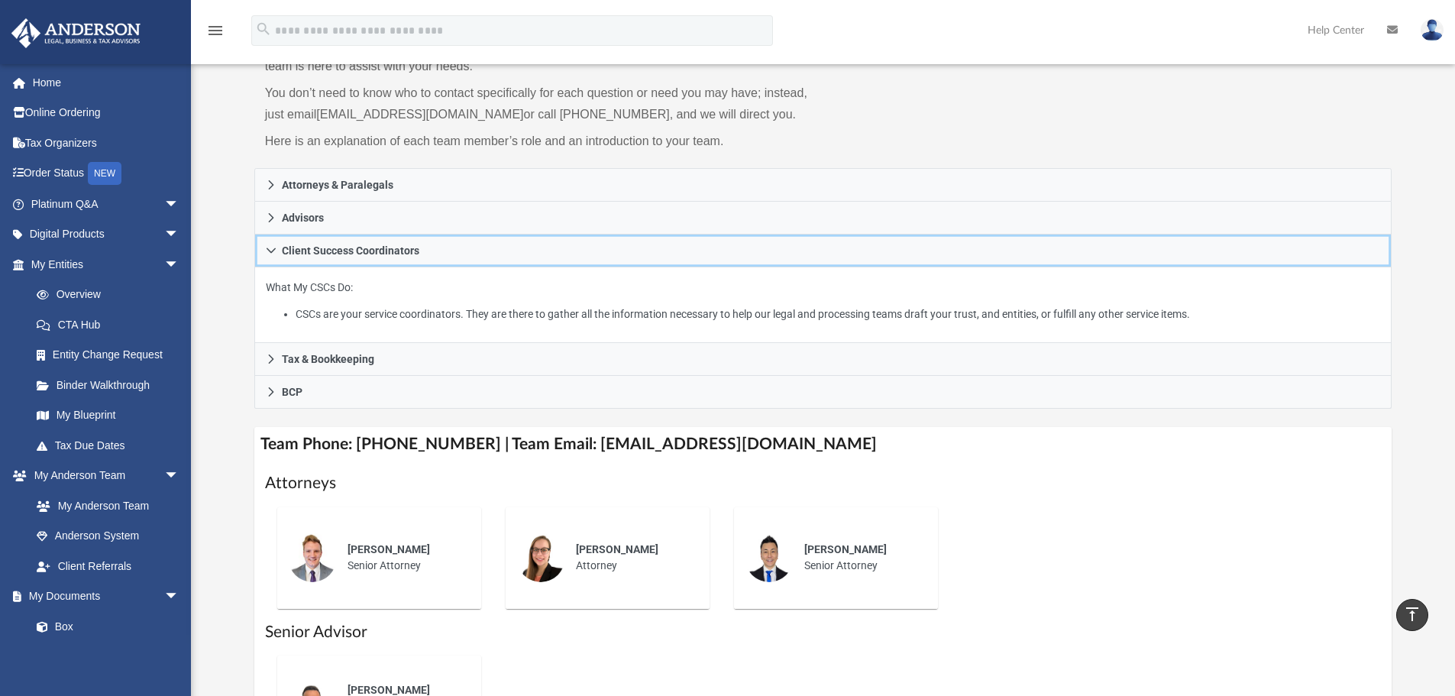
scroll to position [153, 0]
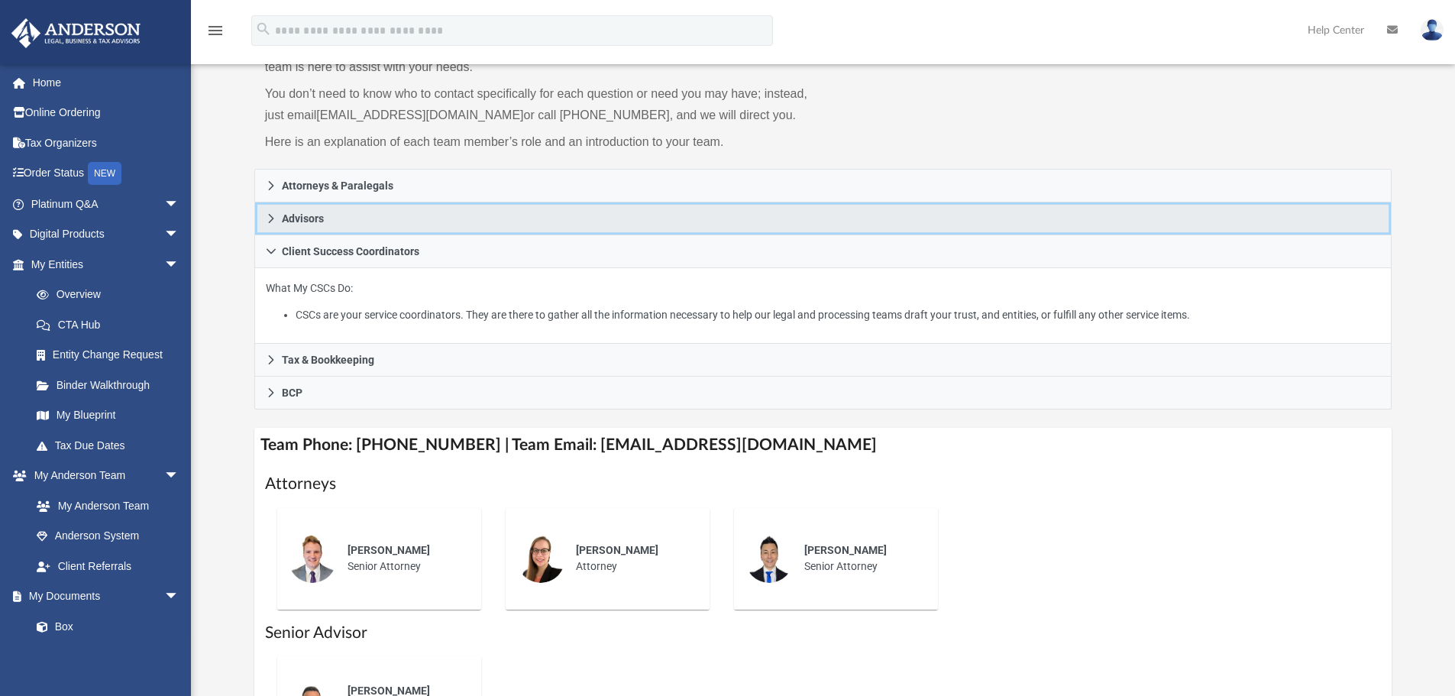
click at [292, 216] on span "Advisors" at bounding box center [303, 218] width 42 height 11
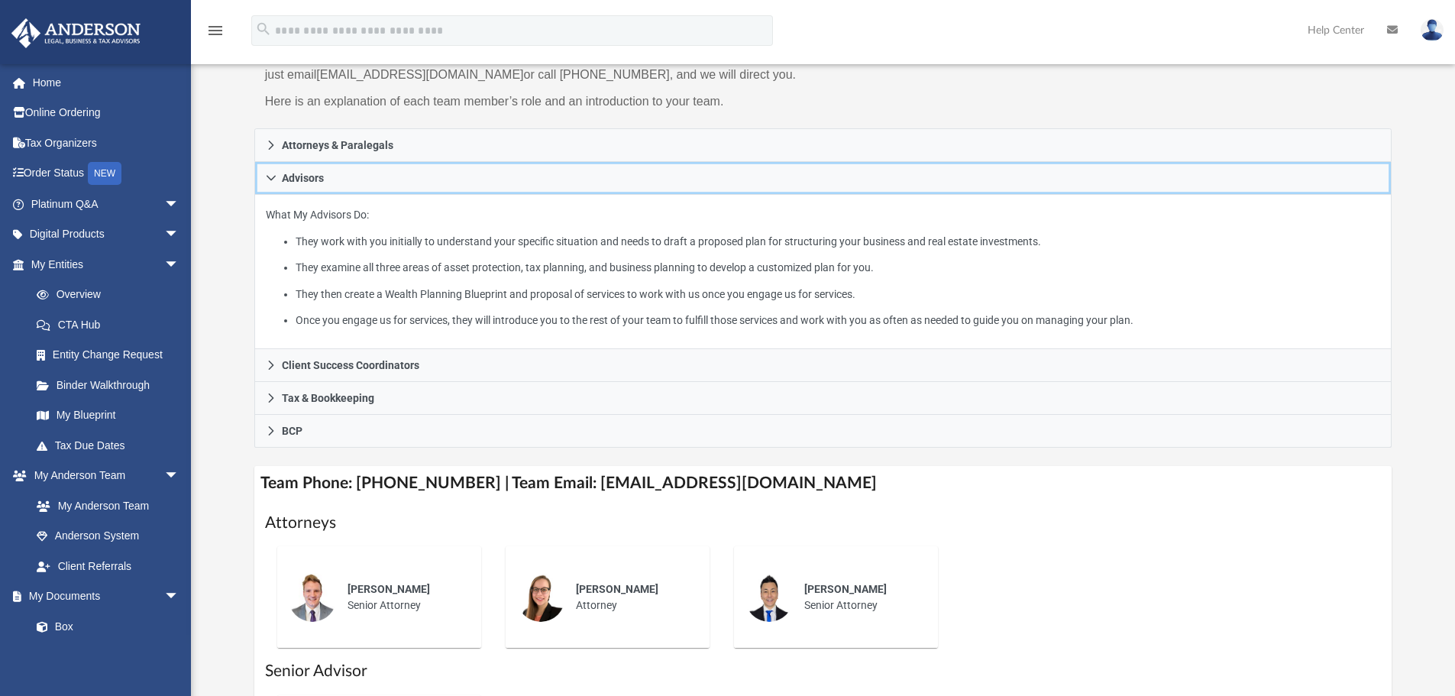
scroll to position [229, 0]
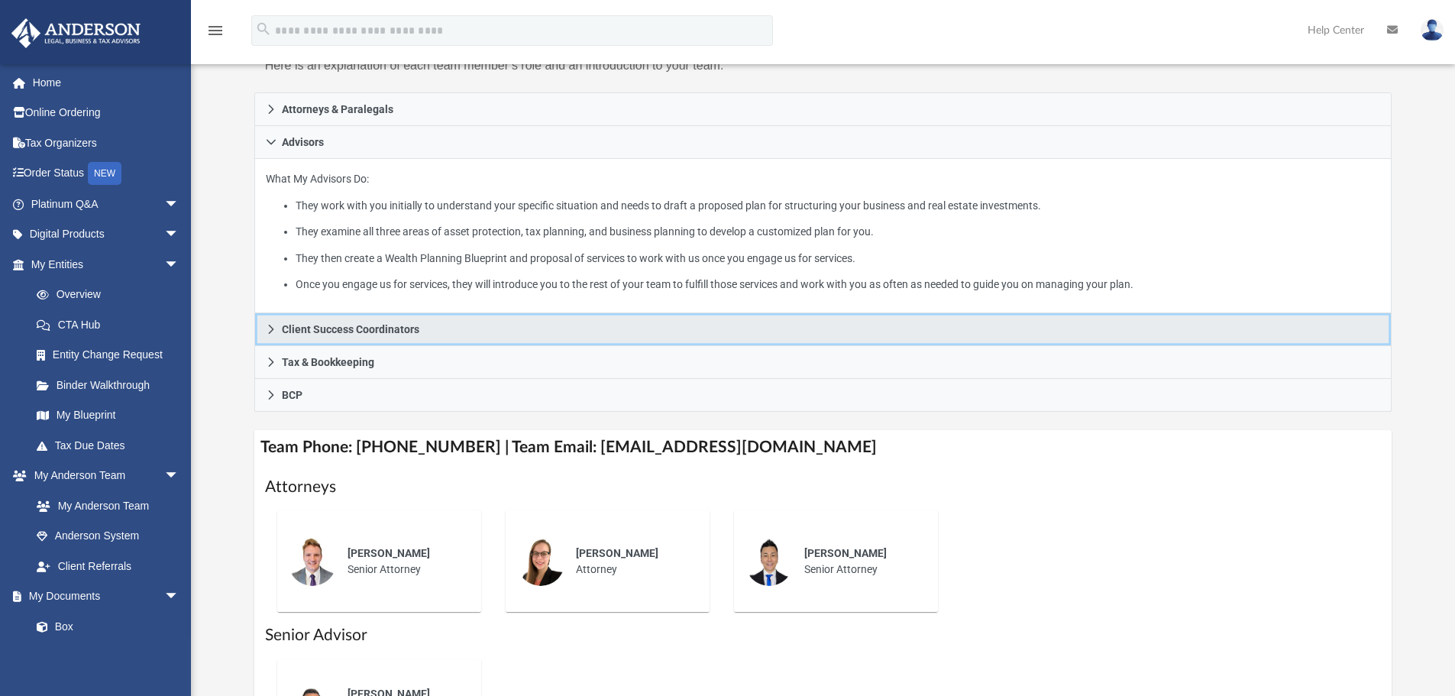
click at [335, 328] on span "Client Success Coordinators" at bounding box center [350, 329] width 137 height 11
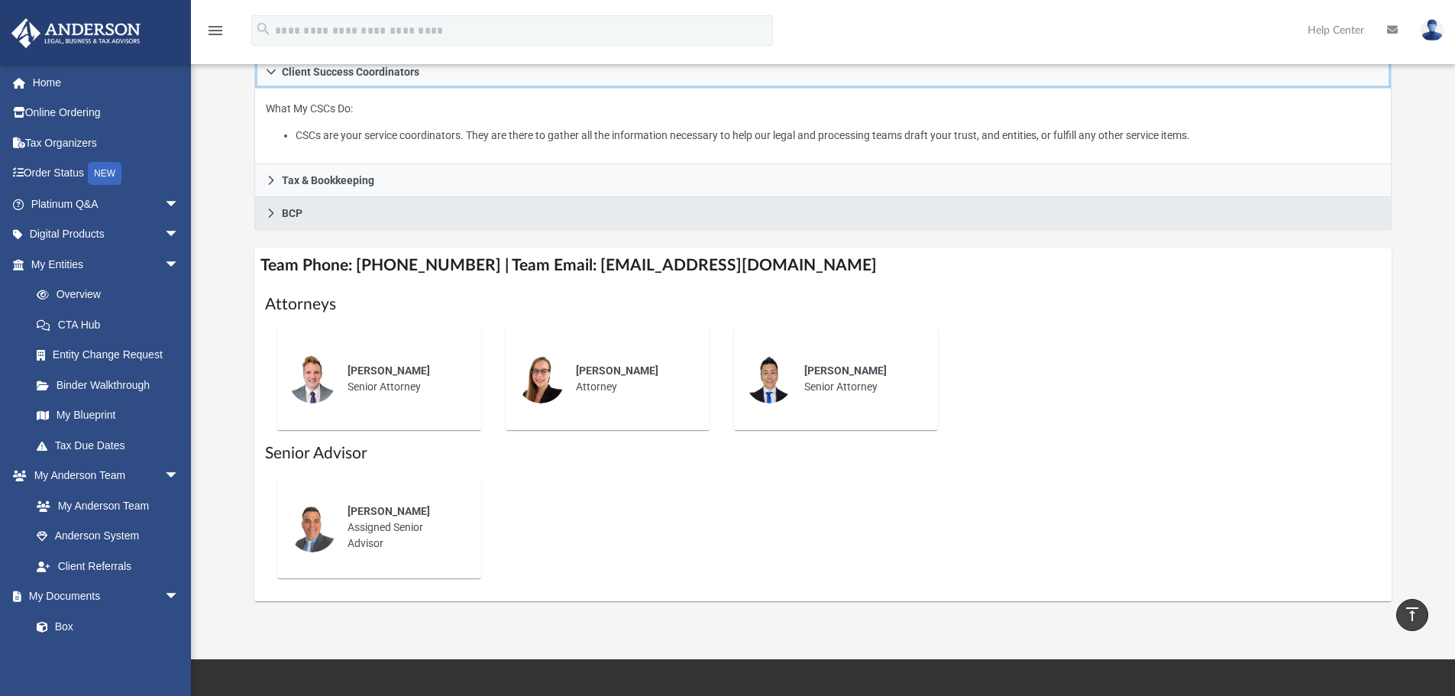
scroll to position [305, 0]
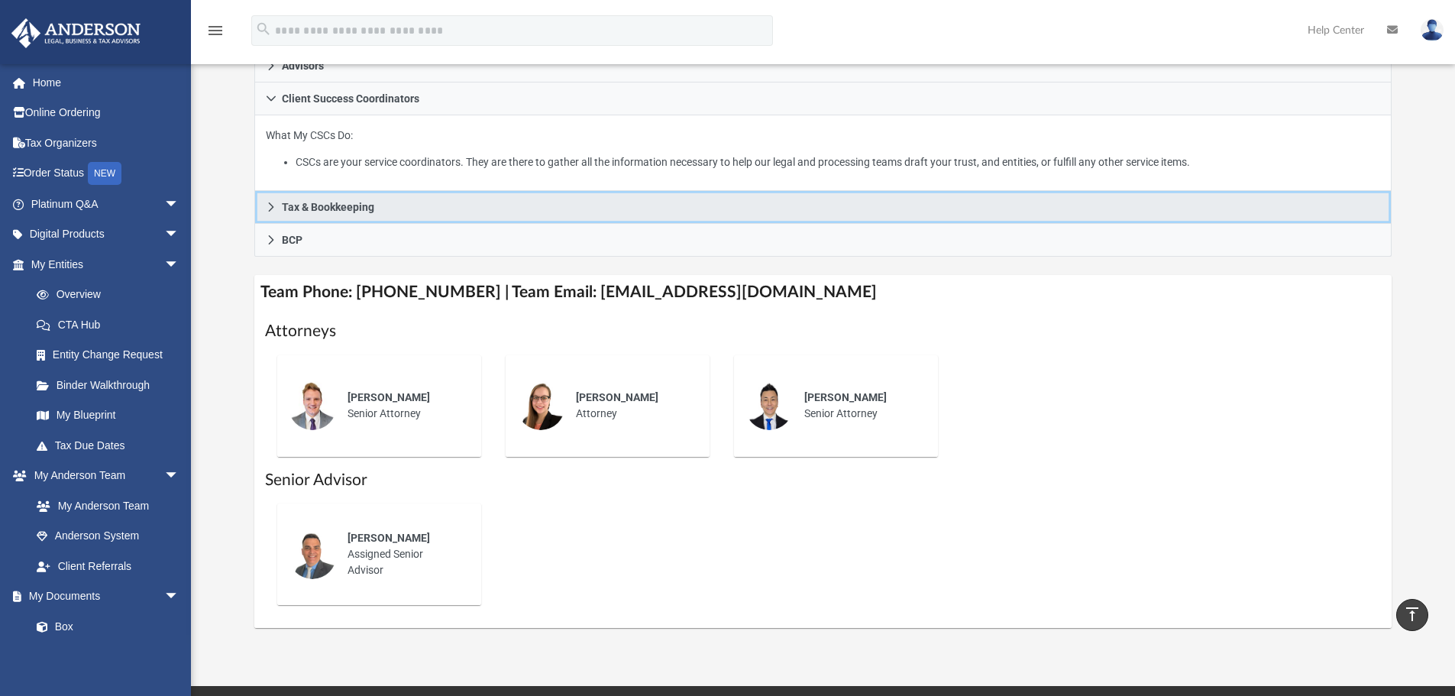
click at [311, 210] on span "Tax & Bookkeeping" at bounding box center [328, 207] width 92 height 11
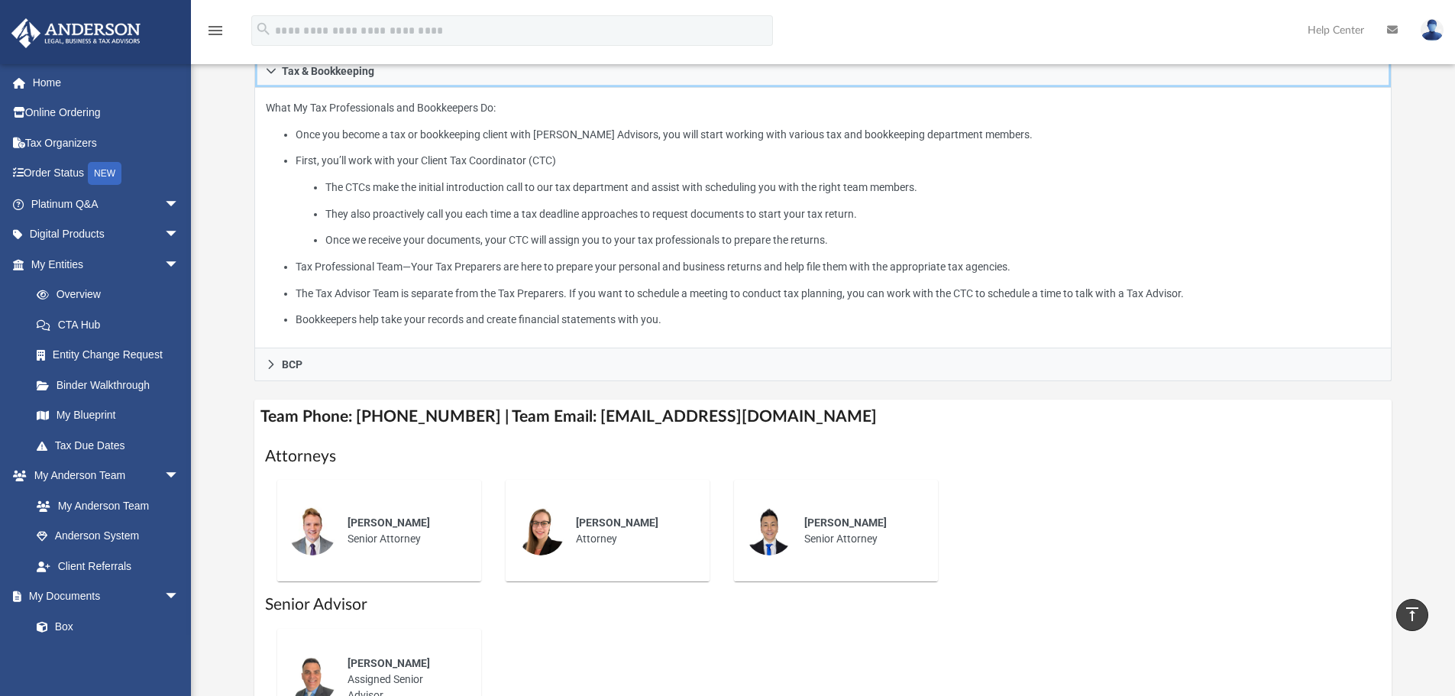
scroll to position [535, 0]
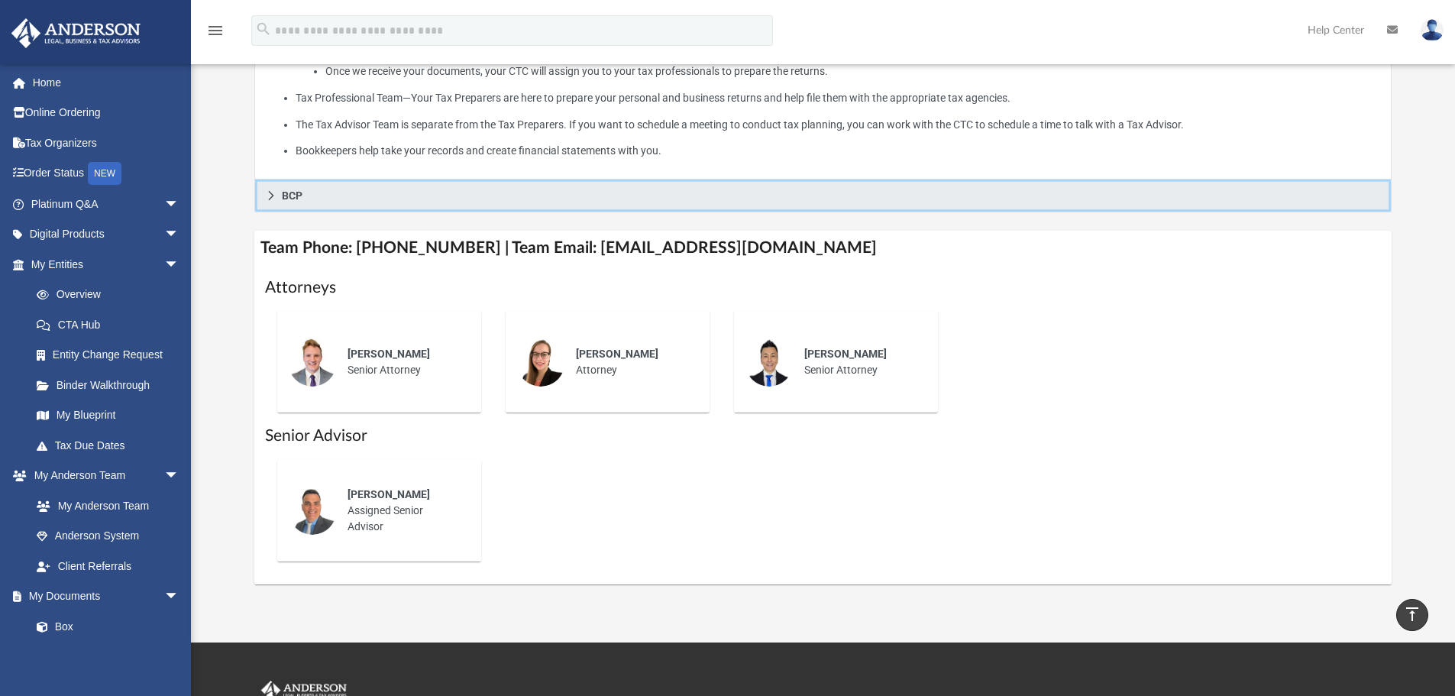
click at [293, 195] on span "BCP" at bounding box center [292, 195] width 21 height 11
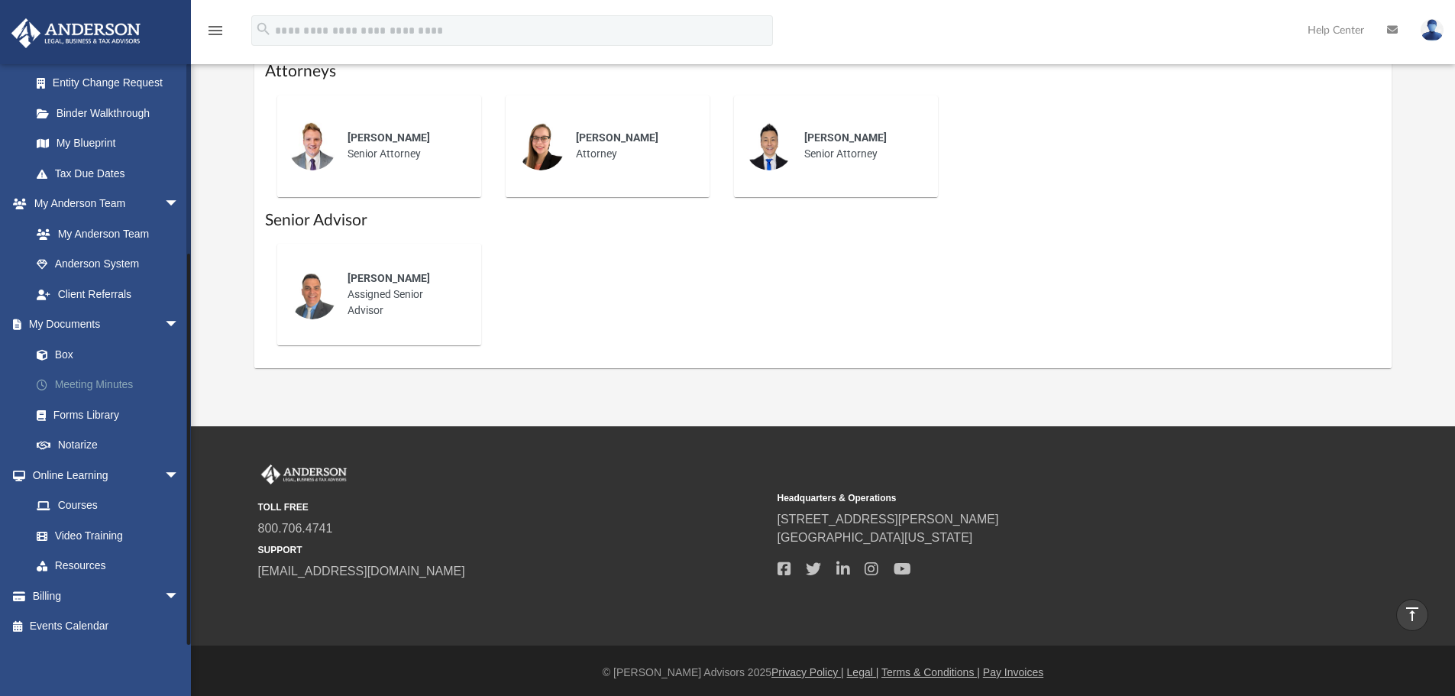
scroll to position [553, 0]
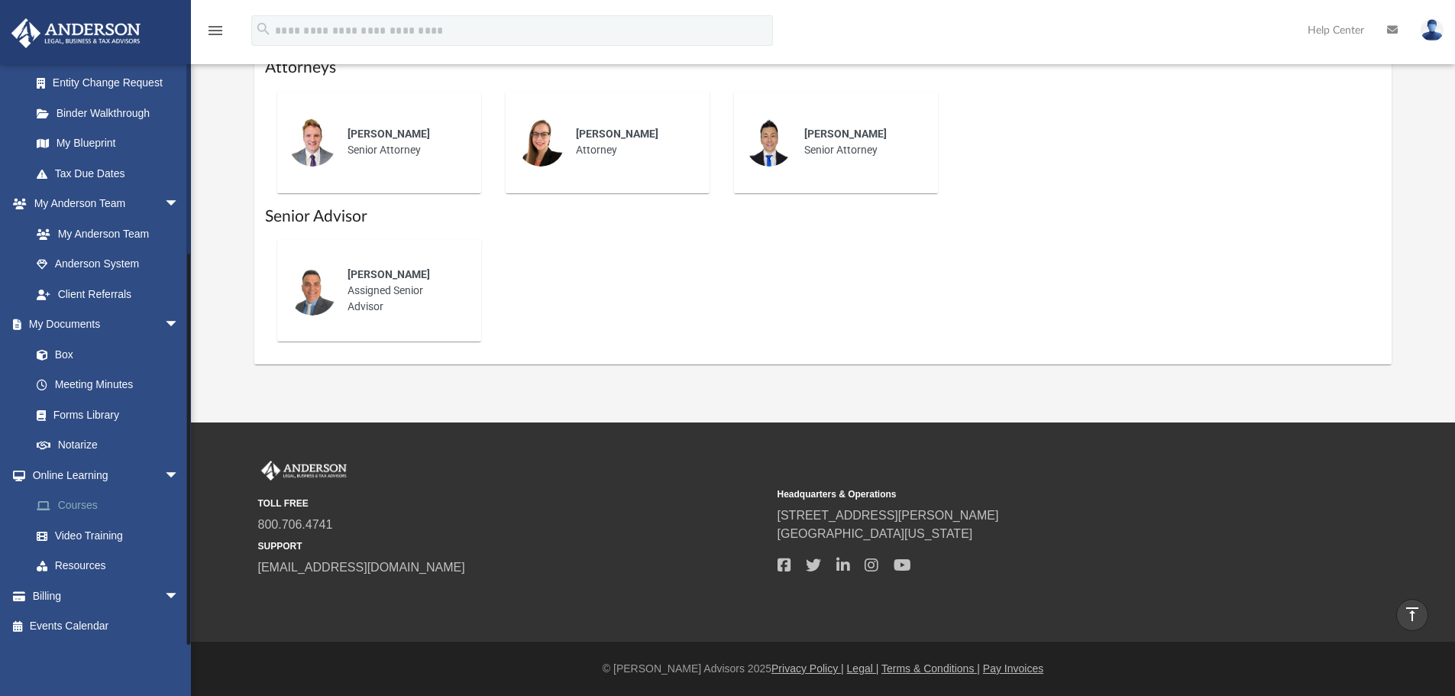
click at [78, 509] on link "Courses" at bounding box center [111, 505] width 181 height 31
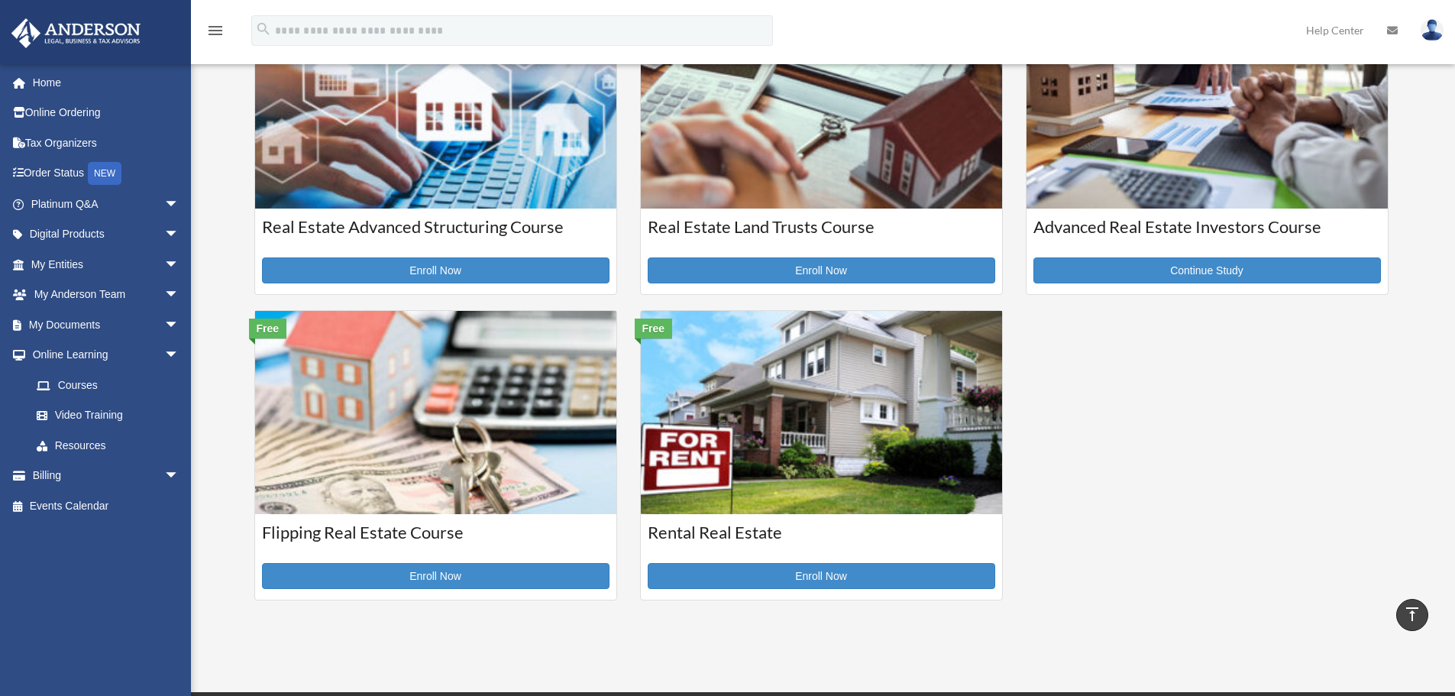
scroll to position [458, 0]
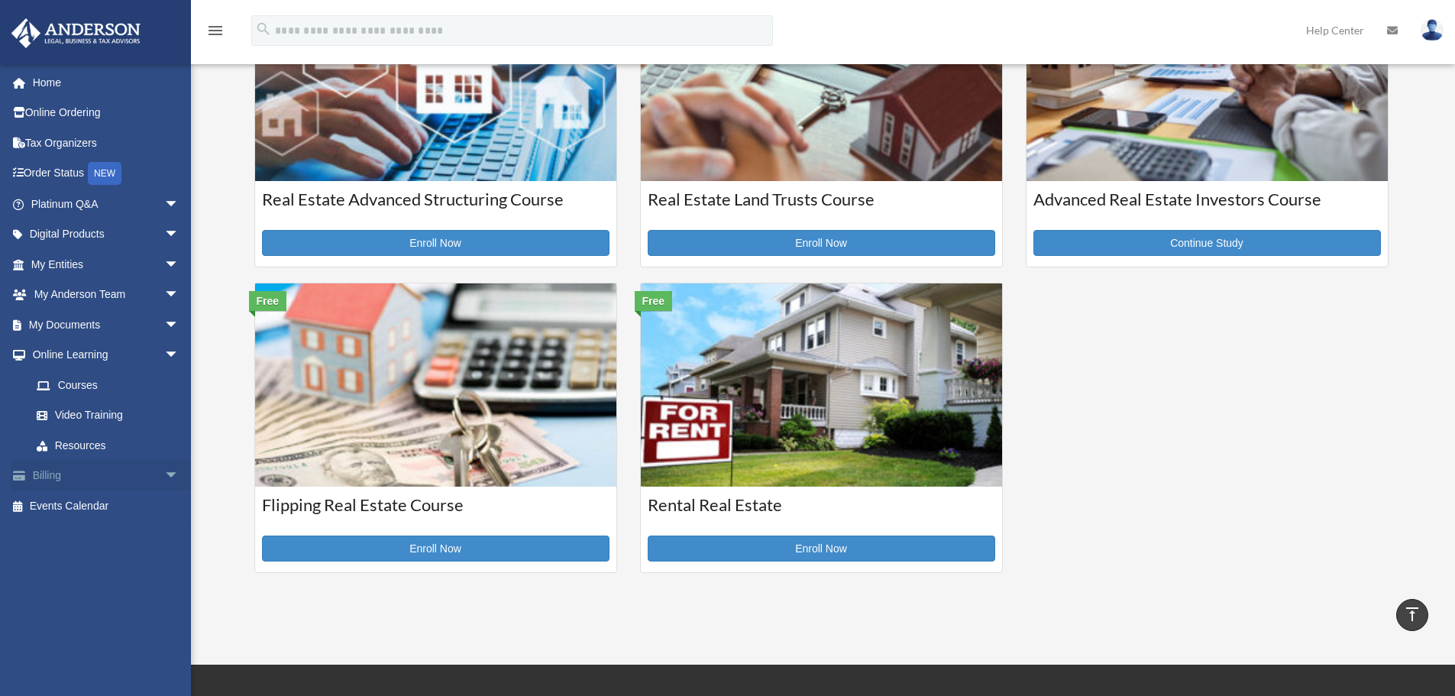
click at [60, 480] on link "Billing arrow_drop_down" at bounding box center [107, 475] width 192 height 31
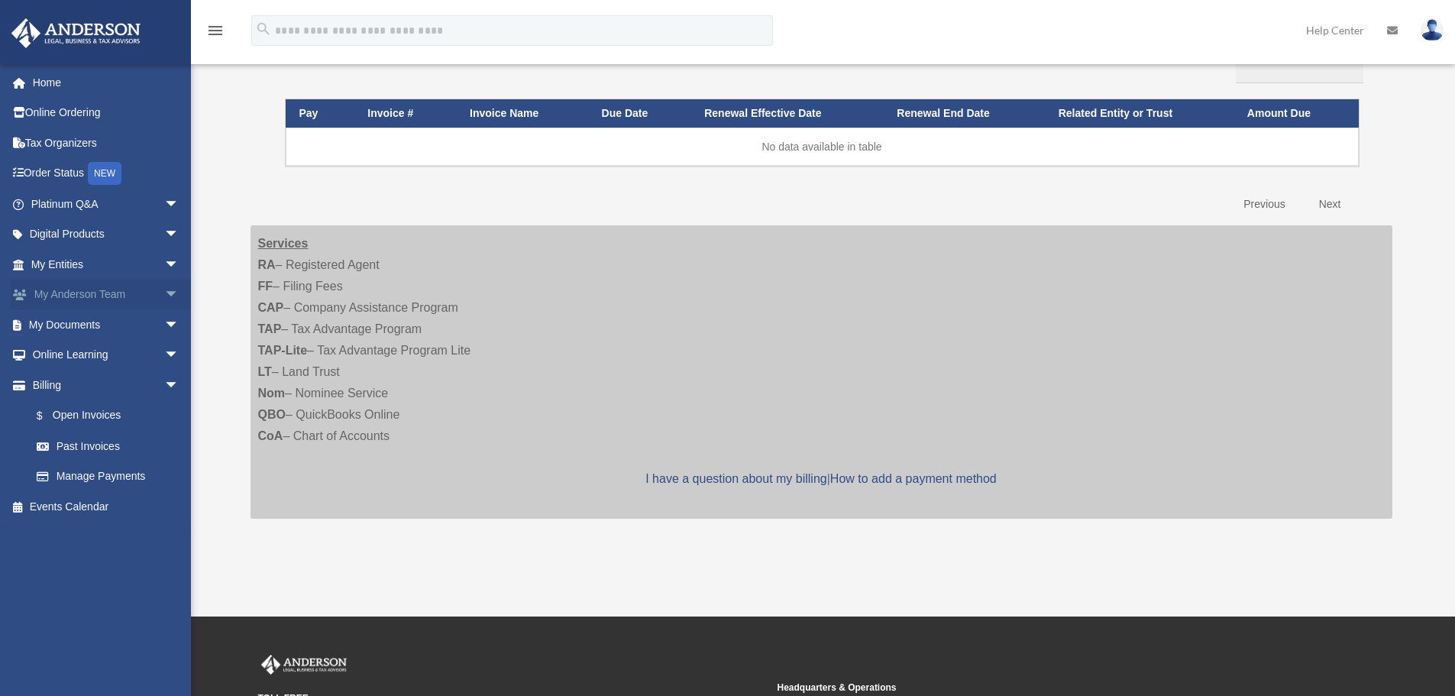
scroll to position [305, 0]
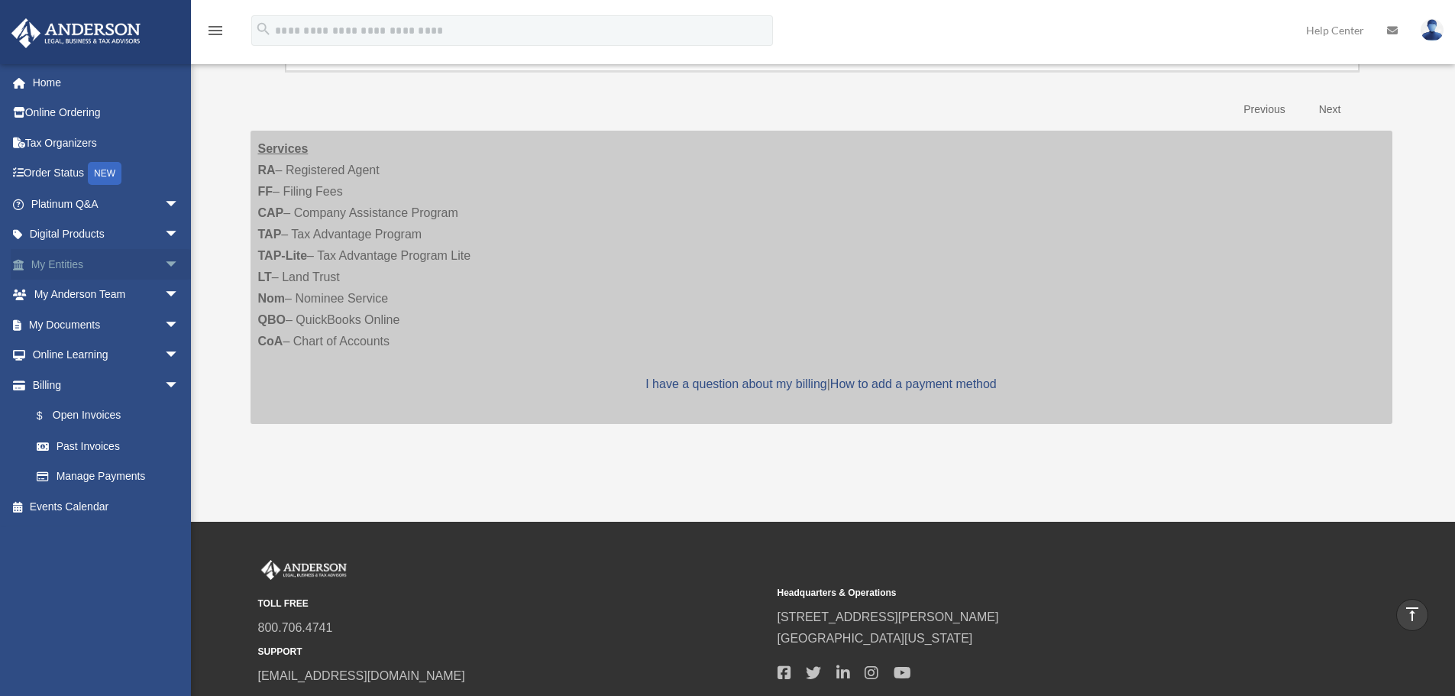
click at [69, 265] on link "My Entities arrow_drop_down" at bounding box center [107, 264] width 192 height 31
click at [73, 233] on link "Digital Products arrow_drop_down" at bounding box center [107, 234] width 192 height 31
